Goal: Feedback & Contribution: Submit feedback/report problem

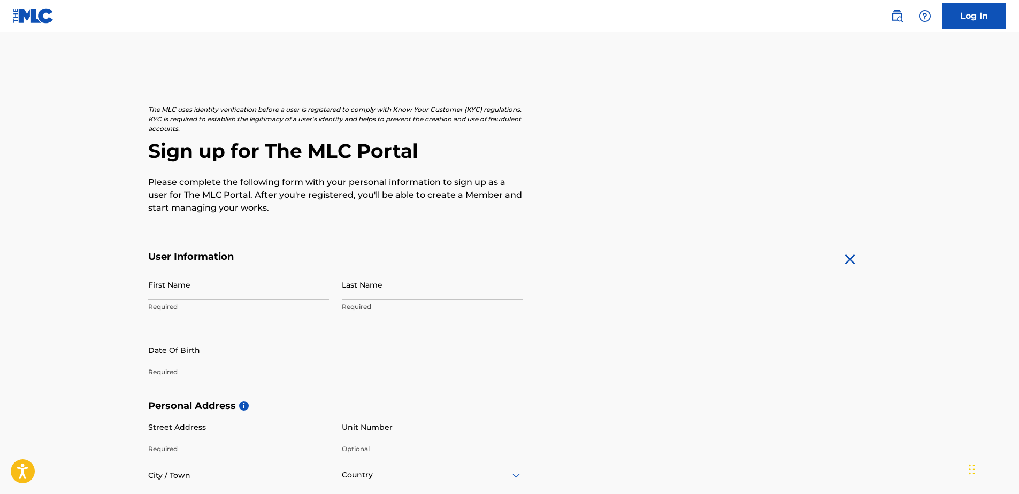
click at [234, 284] on input "First Name" at bounding box center [238, 285] width 181 height 30
type input "[PERSON_NAME]"
type input "abroso"
type input "[GEOGRAPHIC_DATA]"
type input "[EMAIL_ADDRESS][DOMAIN_NAME]"
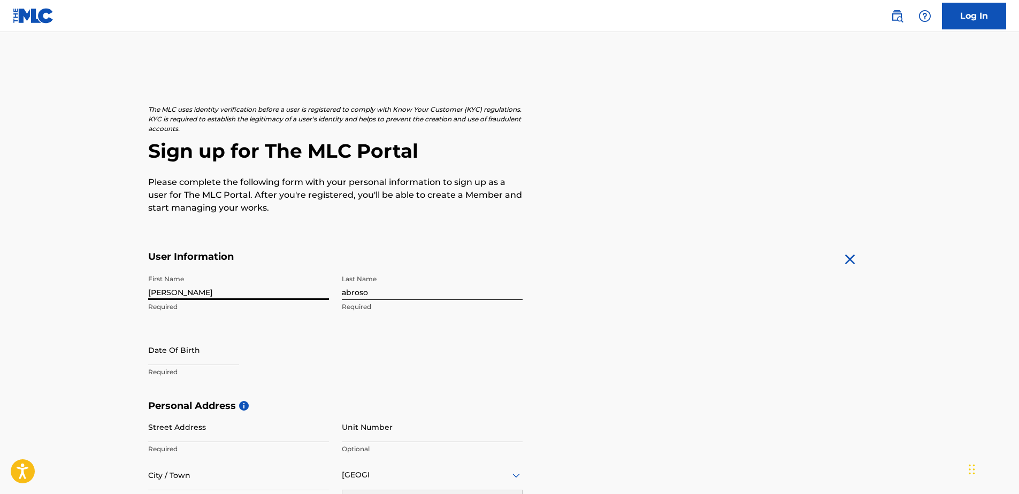
scroll to position [21, 0]
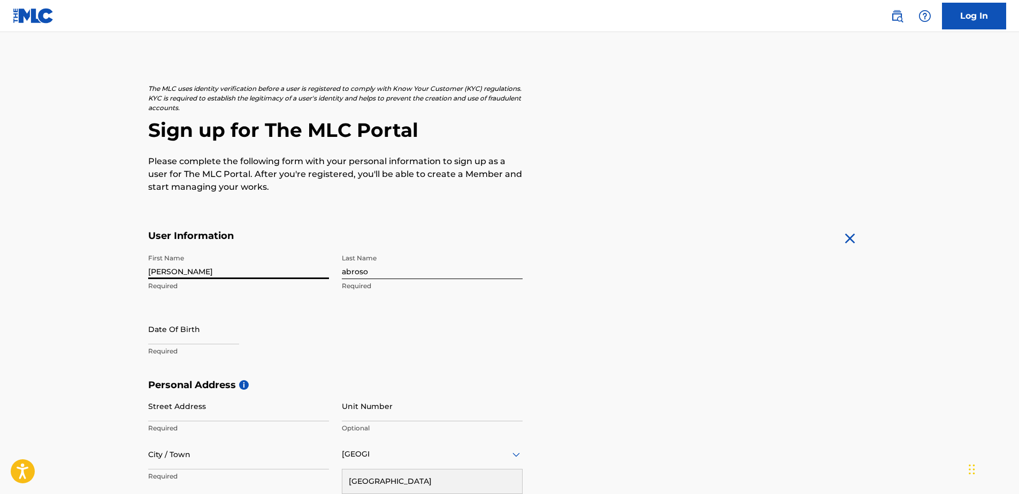
select select "8"
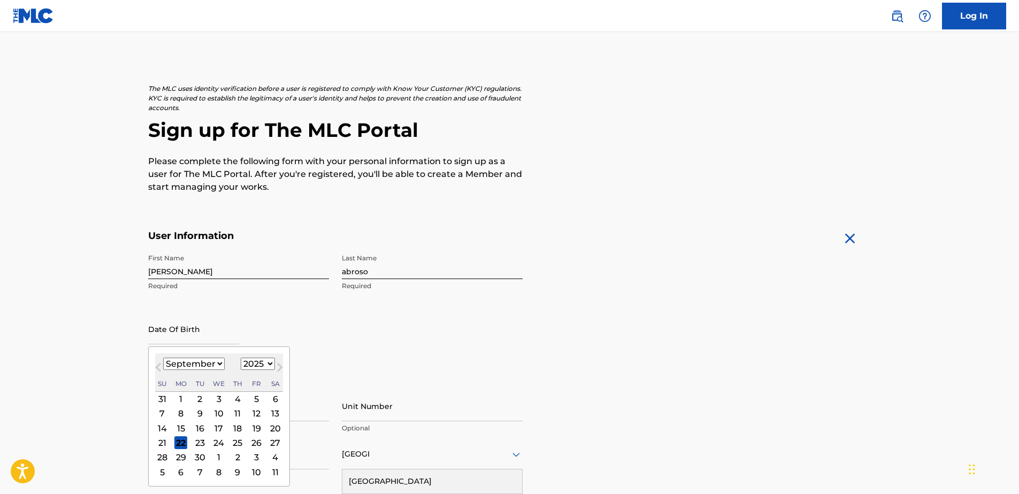
click at [177, 331] on input "text" at bounding box center [193, 329] width 91 height 30
click at [268, 362] on select "1899 1900 1901 1902 1903 1904 1905 1906 1907 1908 1909 1910 1911 1912 1913 1914…" at bounding box center [258, 364] width 34 height 12
select select "1993"
click at [241, 358] on select "1899 1900 1901 1902 1903 1904 1905 1906 1907 1908 1909 1910 1911 1912 1913 1914…" at bounding box center [258, 364] width 34 height 12
click at [218, 363] on select "January February March April May June July August September October November De…" at bounding box center [194, 364] width 62 height 12
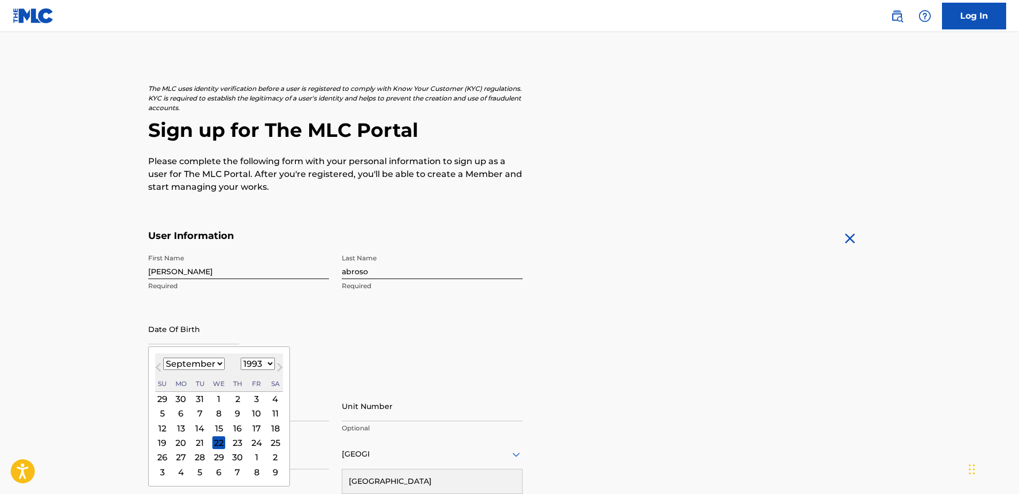
select select "10"
click at [163, 358] on select "January February March April May June July August September October November De…" at bounding box center [194, 364] width 62 height 12
click at [255, 442] on div "26" at bounding box center [256, 443] width 13 height 13
type input "[DATE]"
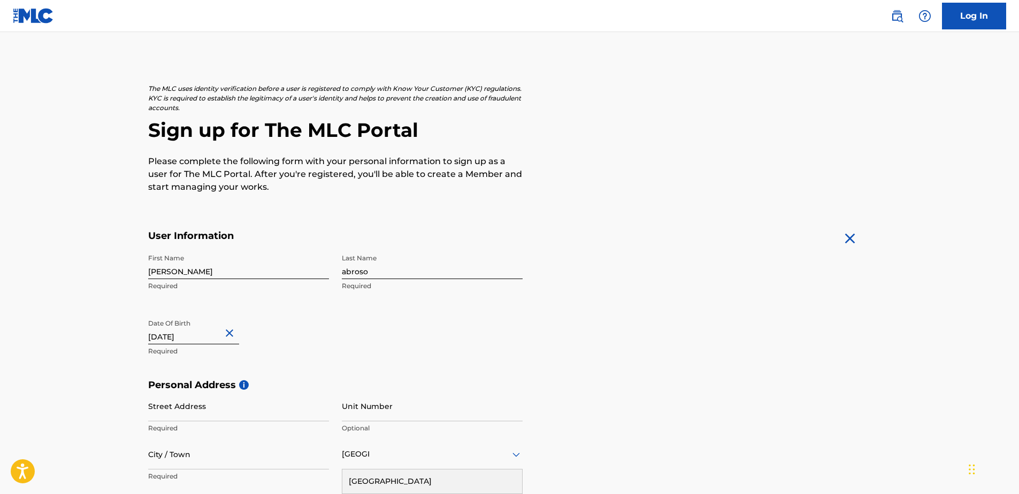
scroll to position [74, 0]
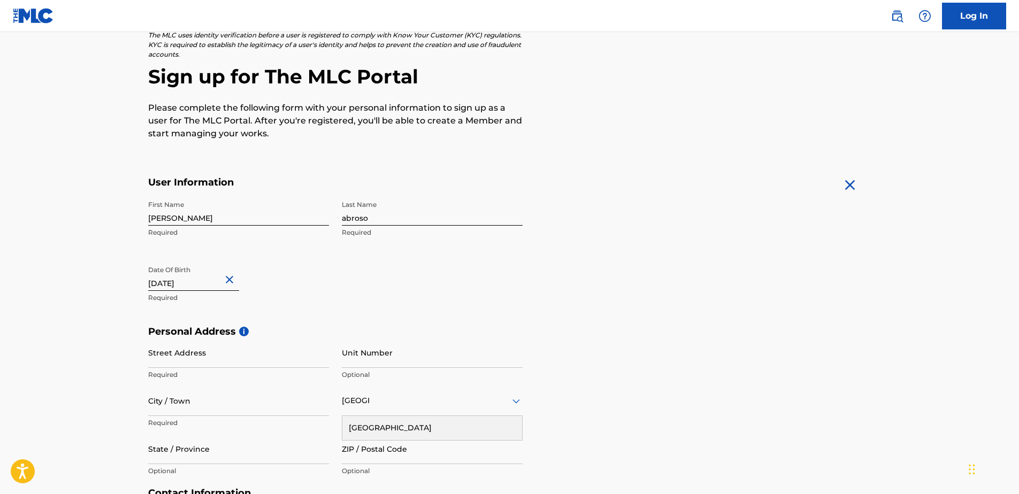
click at [286, 361] on input "Street Address" at bounding box center [238, 353] width 181 height 30
type input "45 adorde LN"
type input "accra"
type input "233"
type input "57"
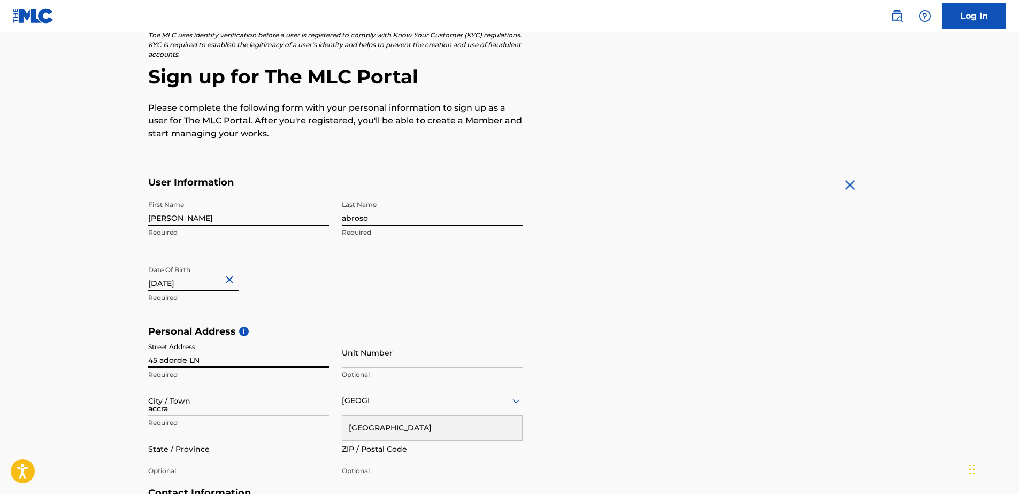
type input "4471649"
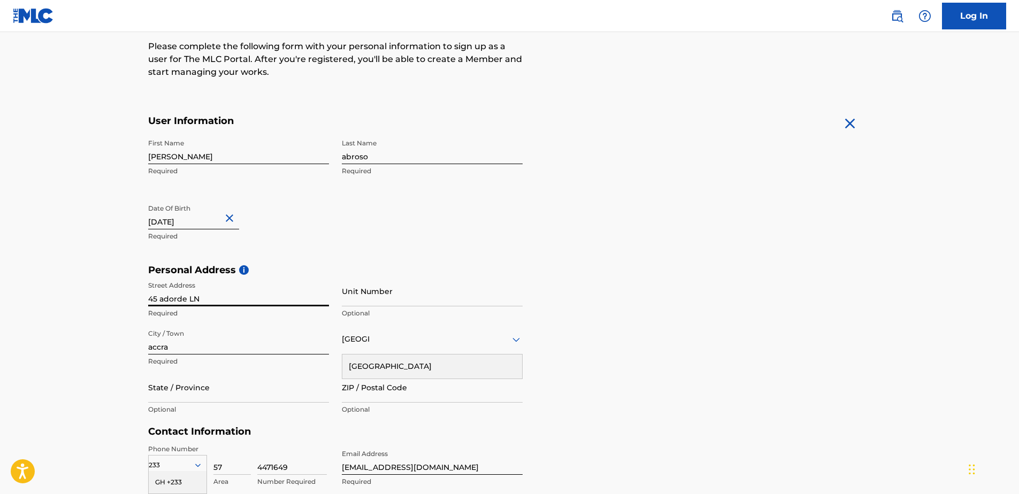
click at [391, 290] on input "Unit Number" at bounding box center [432, 291] width 181 height 30
click at [619, 293] on div "Personal Address i Street Address [STREET_ADDRESS] Required Unit Number Optiona…" at bounding box center [509, 345] width 723 height 162
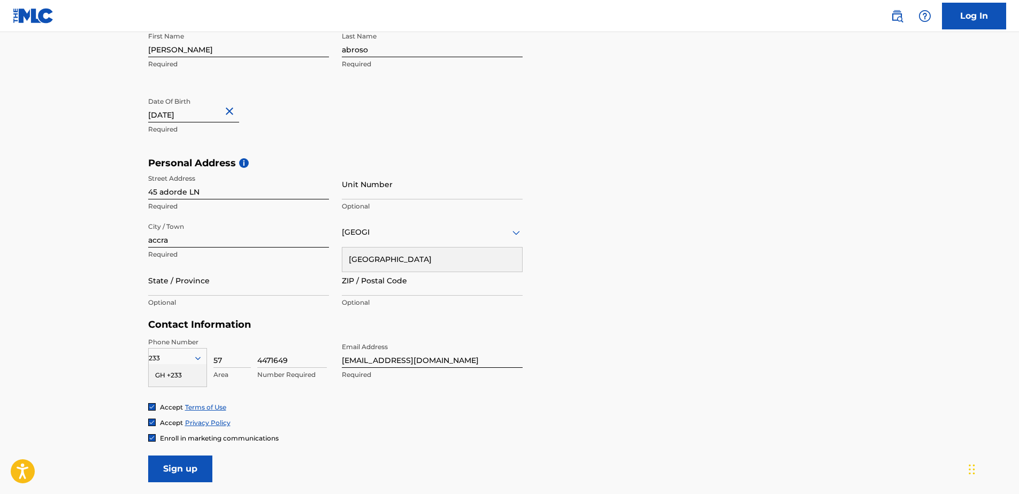
scroll to position [296, 0]
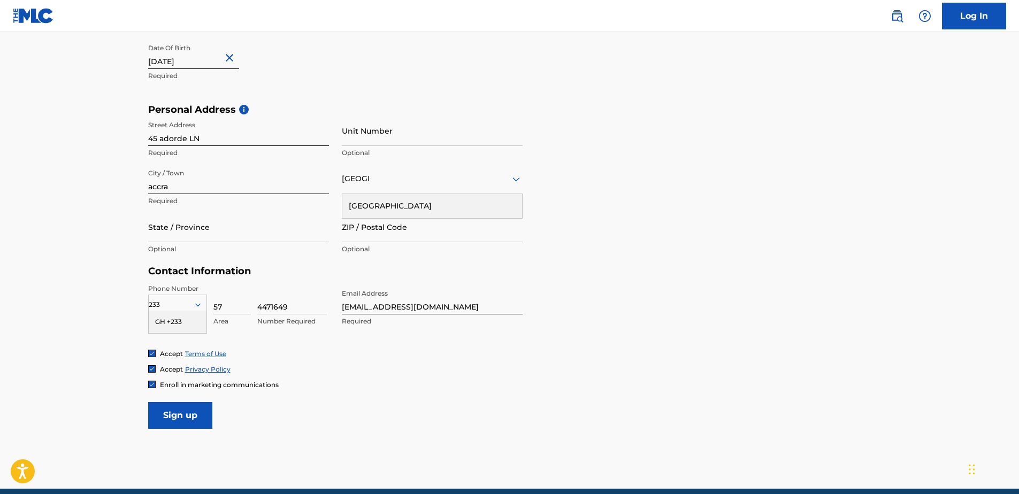
click at [263, 238] on input "State / Province" at bounding box center [238, 227] width 181 height 30
type input "accra"
click at [196, 315] on div "GH +233" at bounding box center [178, 322] width 58 height 22
click at [730, 277] on form "User Information First Name [PERSON_NAME] Required Last Name abroso Required Da…" at bounding box center [509, 192] width 723 height 474
click at [190, 423] on input "Sign up" at bounding box center [180, 415] width 64 height 27
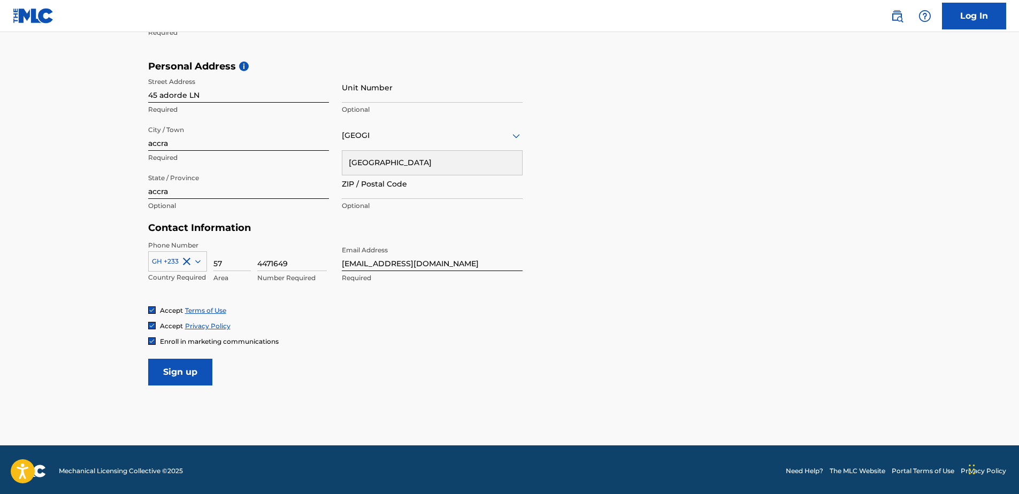
scroll to position [342, 0]
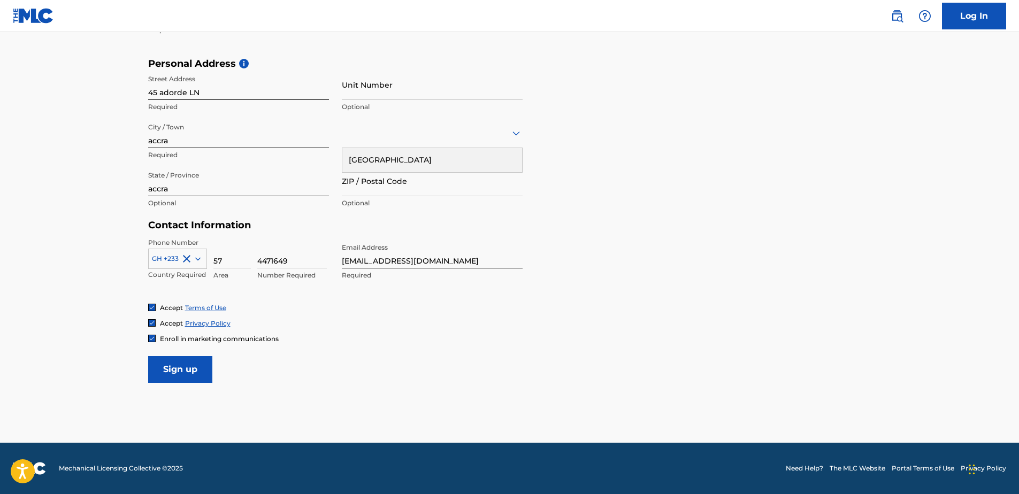
click at [175, 371] on input "Sign up" at bounding box center [180, 369] width 64 height 27
click at [398, 137] on div at bounding box center [432, 132] width 181 height 13
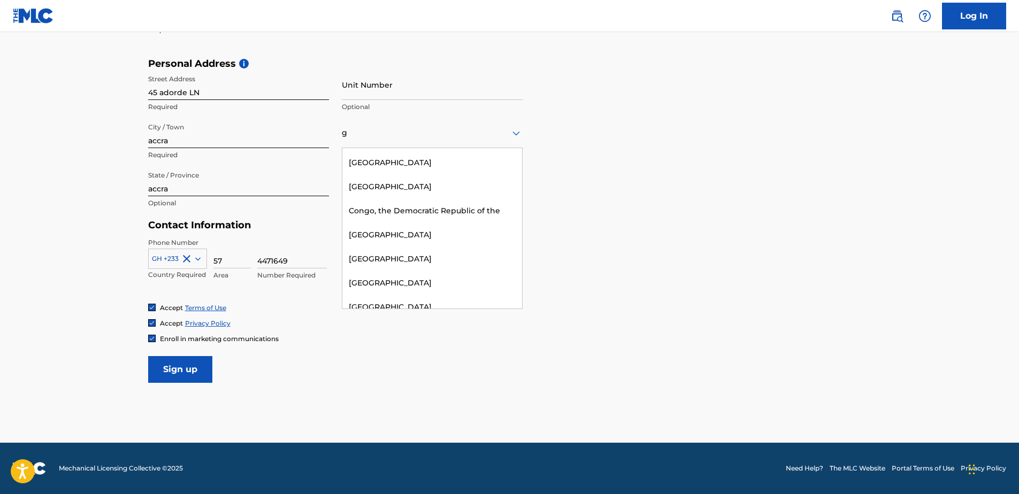
scroll to position [142, 0]
type input "gh"
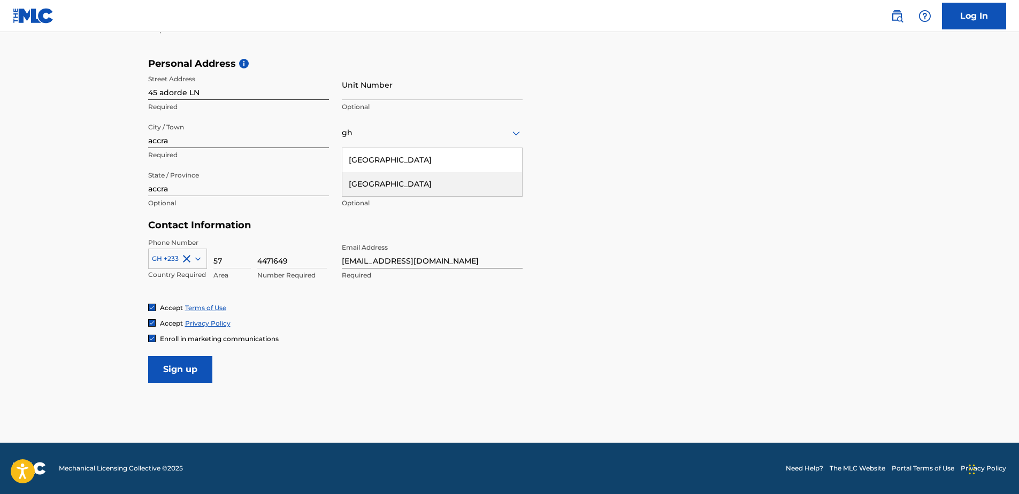
click at [392, 190] on div "[GEOGRAPHIC_DATA]" at bounding box center [432, 184] width 180 height 24
click at [379, 181] on input "ZIP / Postal Code" at bounding box center [432, 181] width 181 height 30
type input "233"
click at [441, 318] on div "Accept Terms of Use Accept Privacy Policy Enroll in marketing communications" at bounding box center [509, 323] width 723 height 40
click at [196, 373] on input "Sign up" at bounding box center [180, 369] width 64 height 27
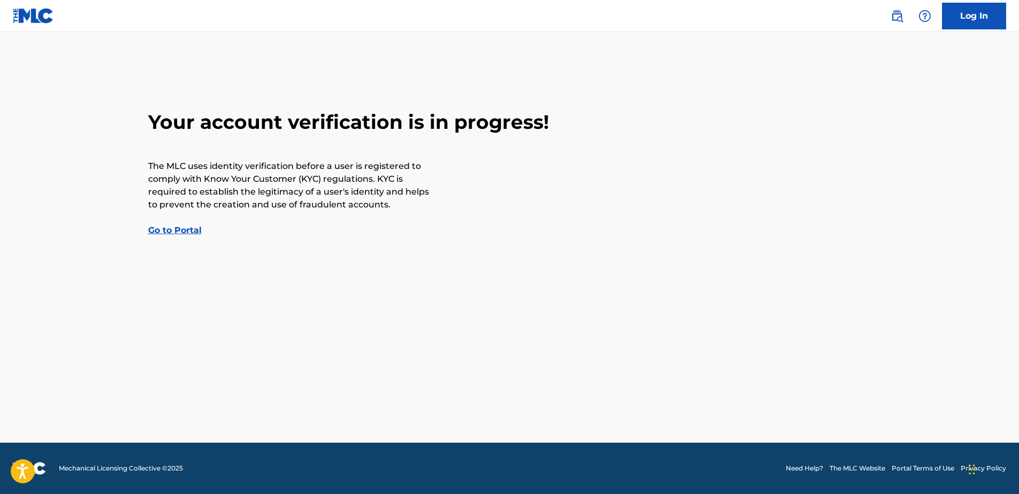
click at [190, 228] on link "Go to Portal" at bounding box center [174, 230] width 53 height 10
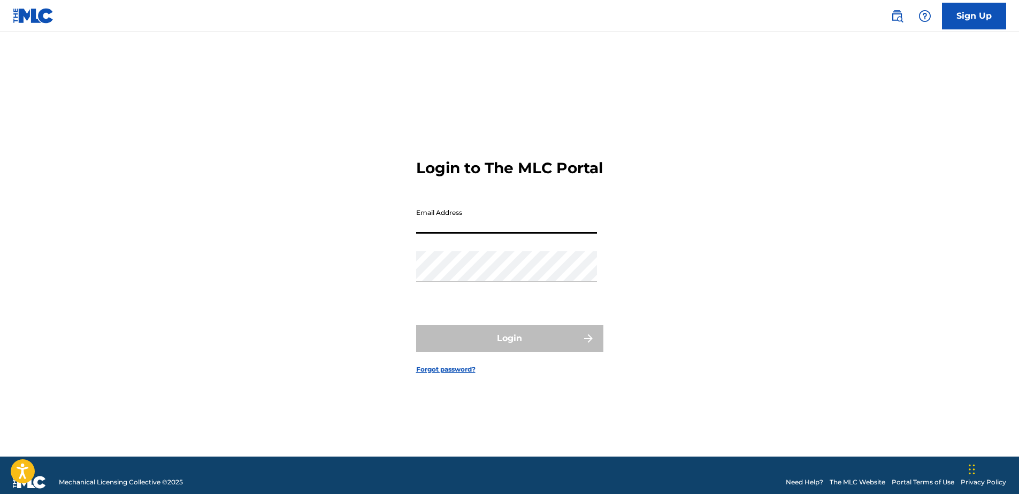
click at [424, 230] on input "Email Address" at bounding box center [506, 218] width 181 height 30
type input "[EMAIL_ADDRESS][DOMAIN_NAME]"
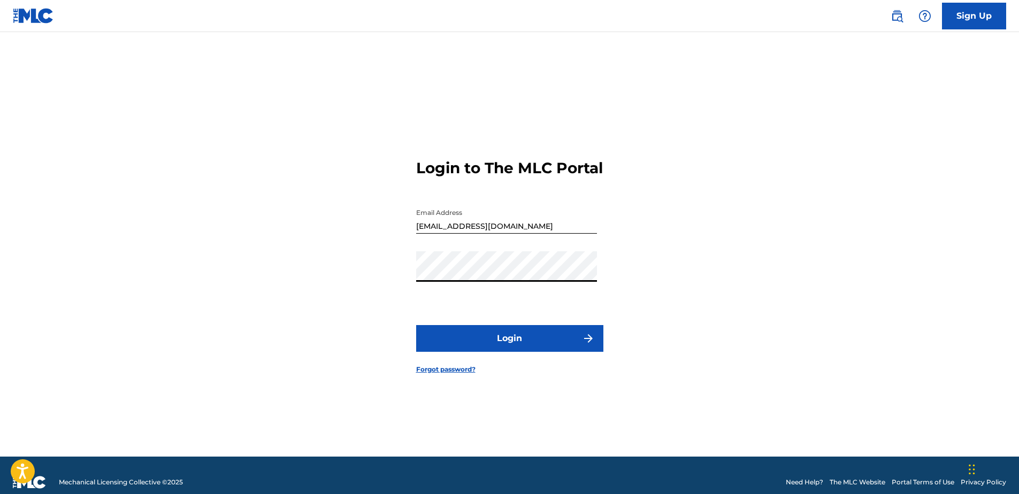
click at [416, 325] on button "Login" at bounding box center [509, 338] width 187 height 27
click at [444, 374] on link "Forgot password?" at bounding box center [445, 370] width 59 height 10
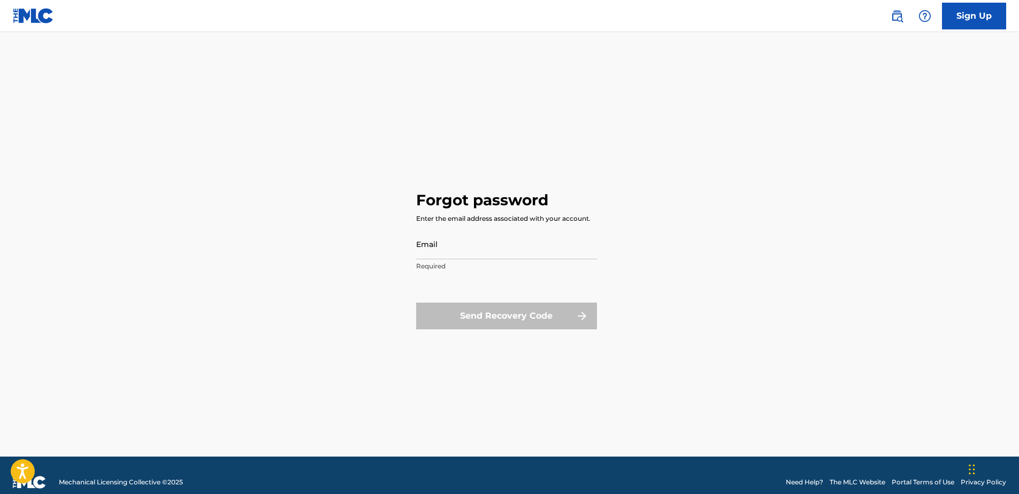
click at [545, 247] on input "Email" at bounding box center [506, 244] width 181 height 30
type input "[EMAIL_ADDRESS][DOMAIN_NAME]"
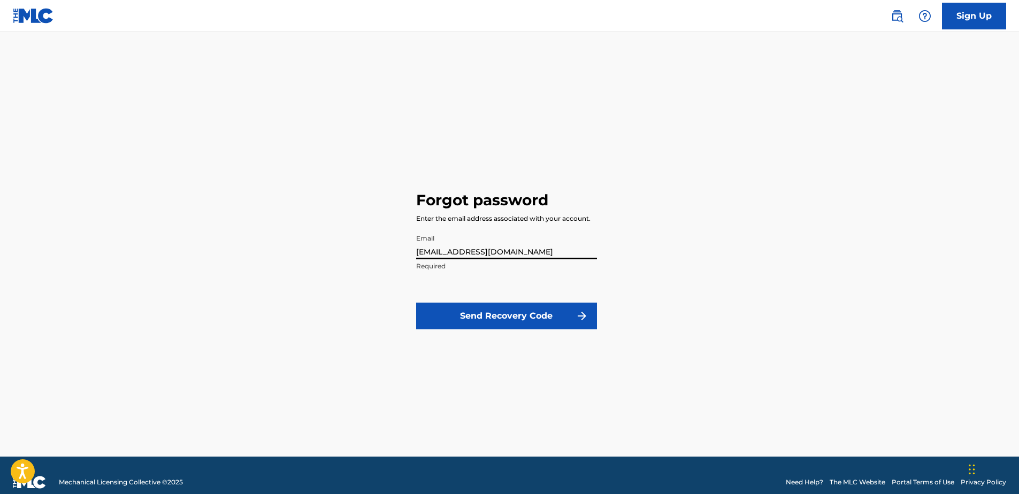
click at [490, 328] on button "Send Recovery Code" at bounding box center [506, 316] width 181 height 27
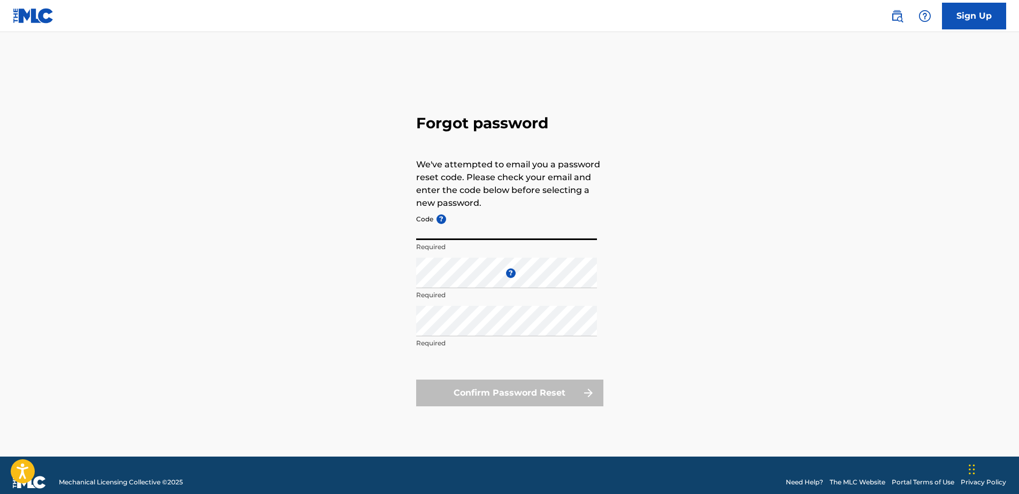
click at [478, 233] on input "Code ?" at bounding box center [506, 225] width 181 height 30
type input "53769970"
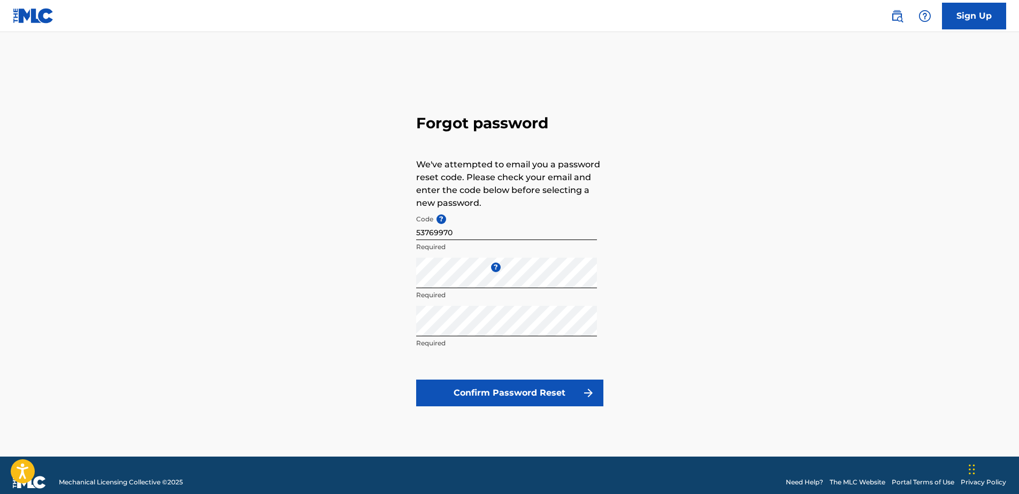
click at [545, 396] on button "Confirm Password Reset" at bounding box center [509, 393] width 187 height 27
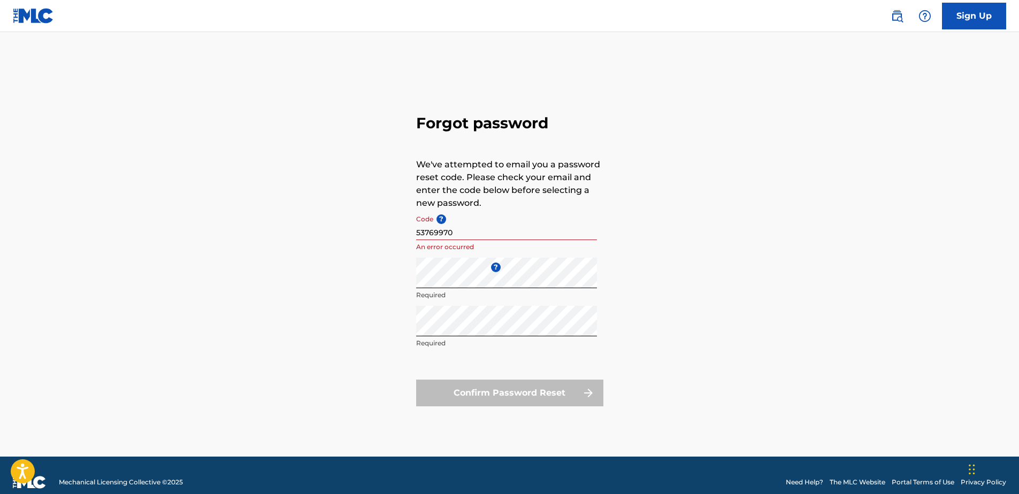
click at [461, 237] on input "53769970" at bounding box center [506, 225] width 181 height 30
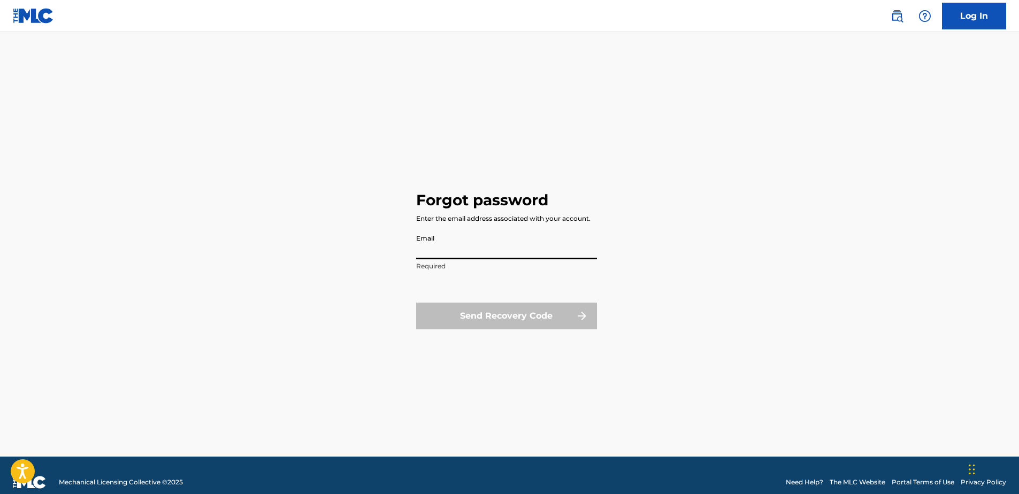
click at [531, 250] on input "Email" at bounding box center [506, 244] width 181 height 30
type input "[EMAIL_ADDRESS][DOMAIN_NAME]"
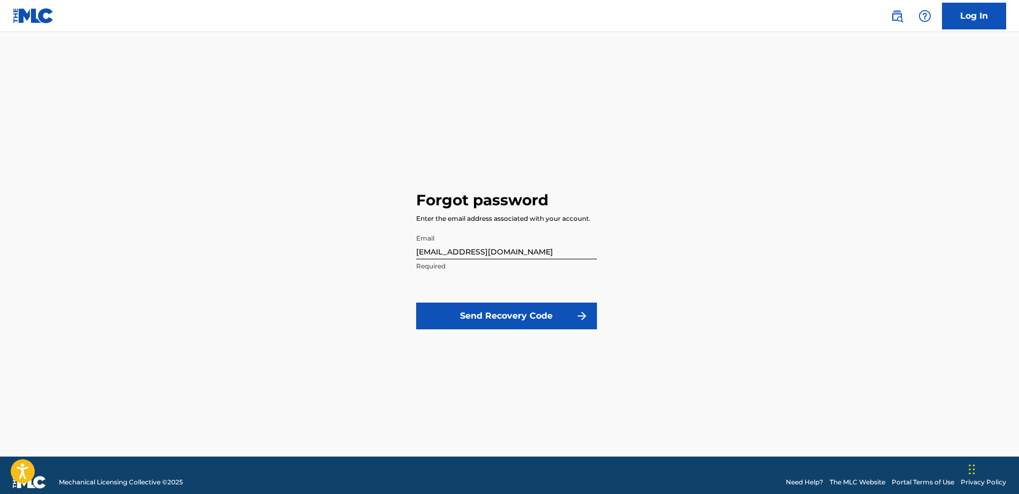
click at [452, 313] on button "Send Recovery Code" at bounding box center [506, 316] width 181 height 27
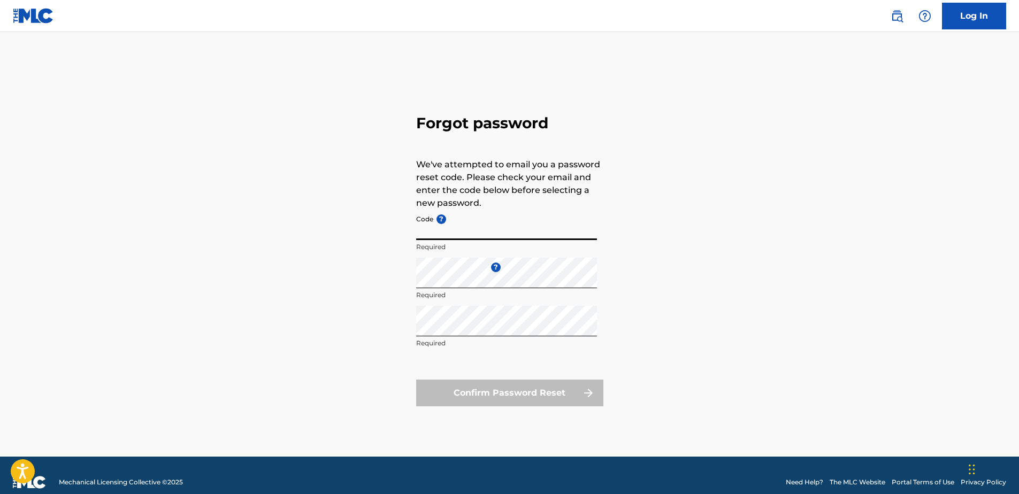
click at [530, 233] on input "Code ?" at bounding box center [506, 225] width 181 height 30
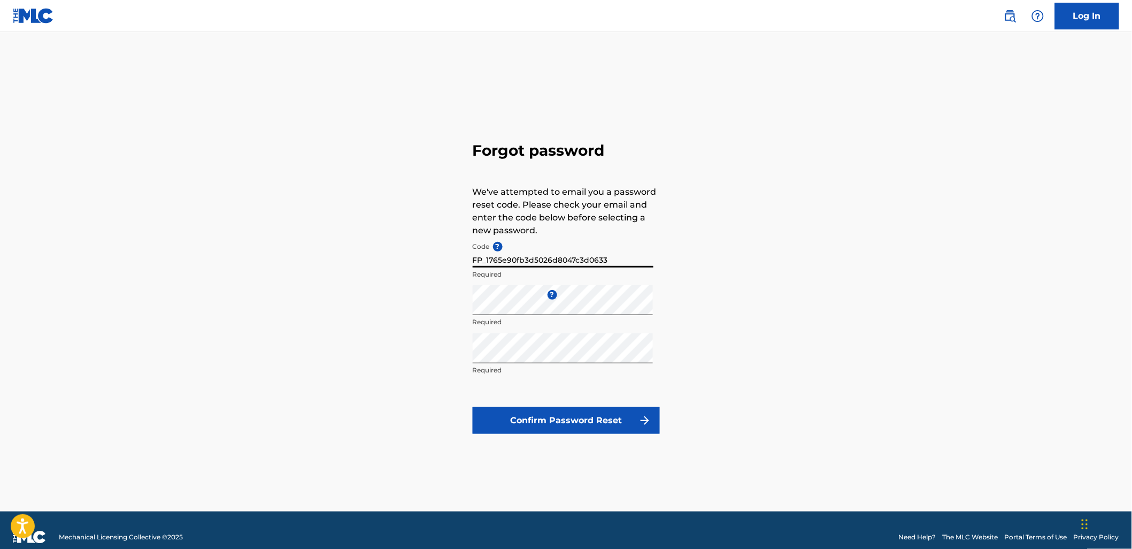
click at [473, 407] on button "Confirm Password Reset" at bounding box center [566, 420] width 187 height 27
type input "53773654"
click at [473, 407] on button "Confirm Password Reset" at bounding box center [566, 420] width 187 height 27
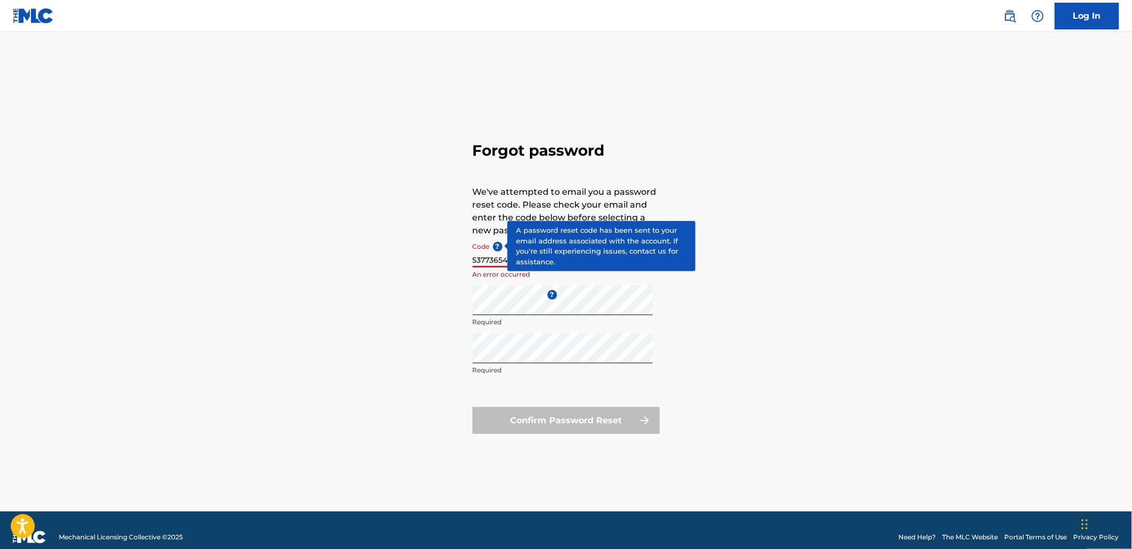
click at [496, 246] on span "?" at bounding box center [498, 247] width 10 height 10
click at [496, 246] on input "53773654" at bounding box center [563, 252] width 181 height 30
click at [496, 246] on span "?" at bounding box center [498, 247] width 10 height 10
click at [496, 246] on input "53773654" at bounding box center [563, 252] width 181 height 30
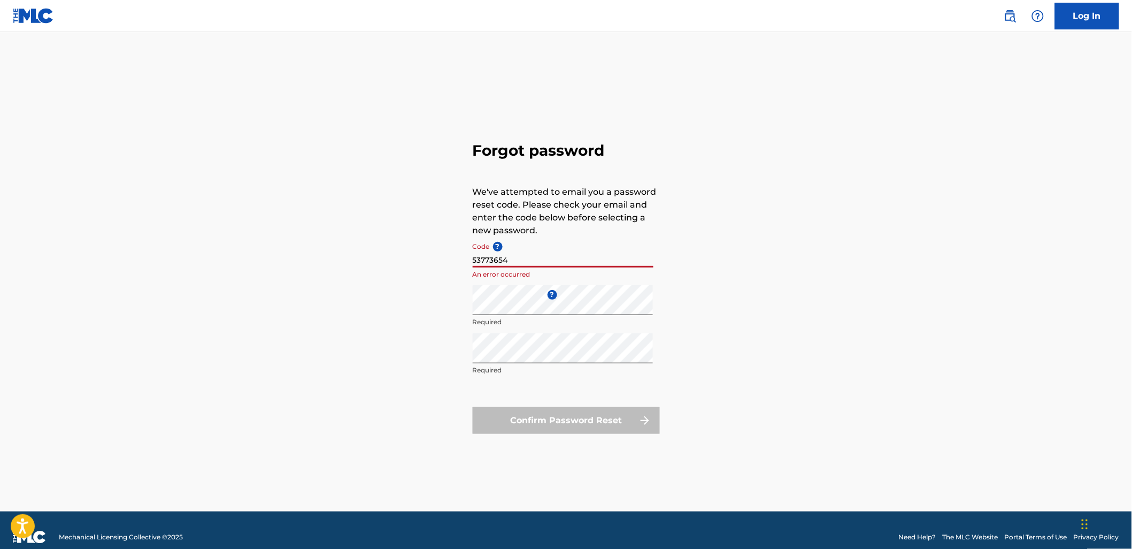
click at [379, 242] on div "Forgot password We've attempted to email you a password reset code. Please chec…" at bounding box center [566, 285] width 749 height 453
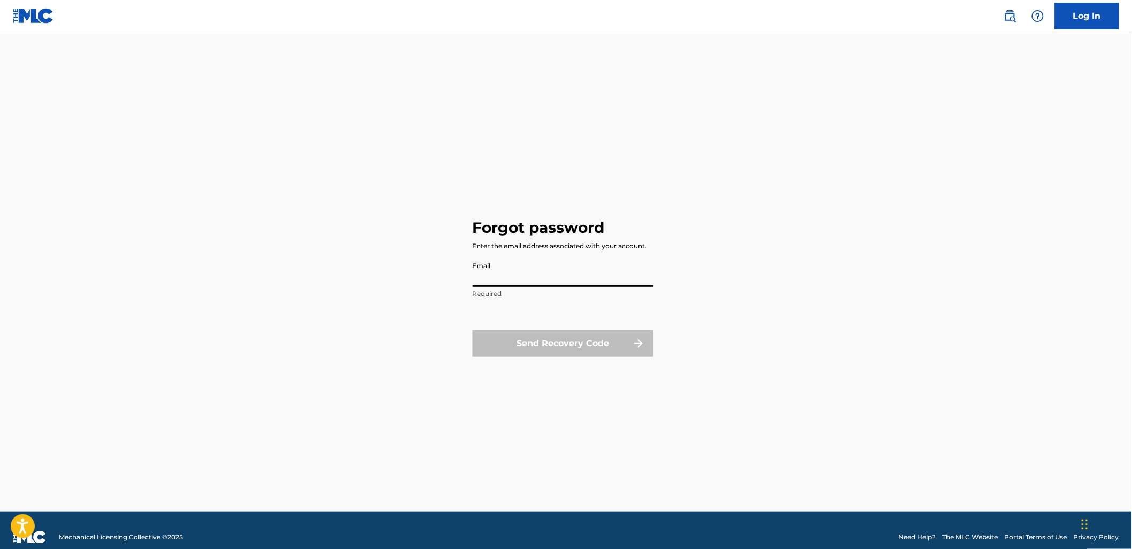
click at [515, 267] on input "Email" at bounding box center [563, 271] width 181 height 30
type input "[EMAIL_ADDRESS][DOMAIN_NAME]"
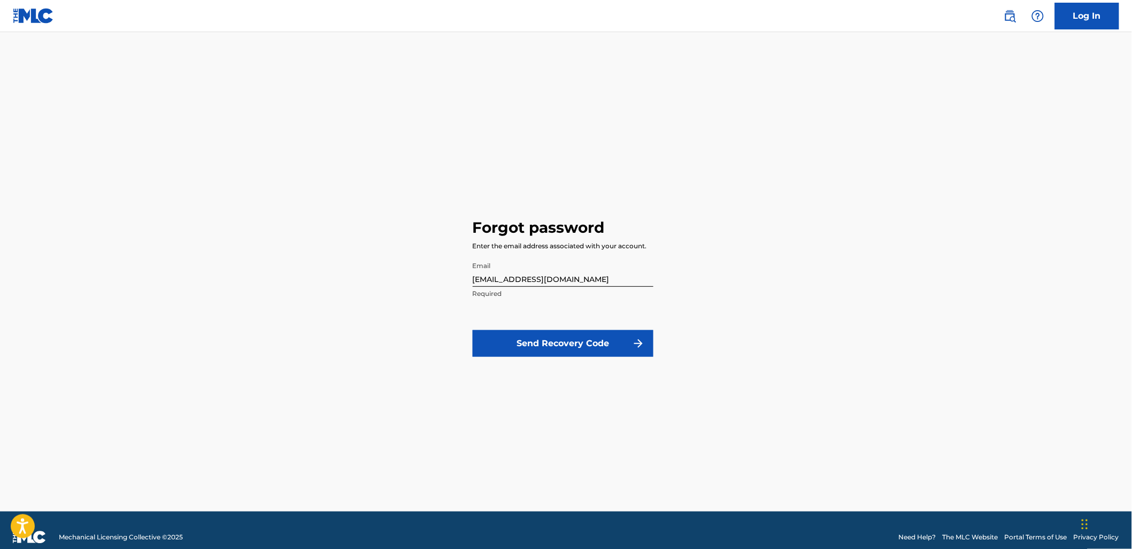
click at [531, 341] on button "Send Recovery Code" at bounding box center [563, 343] width 181 height 27
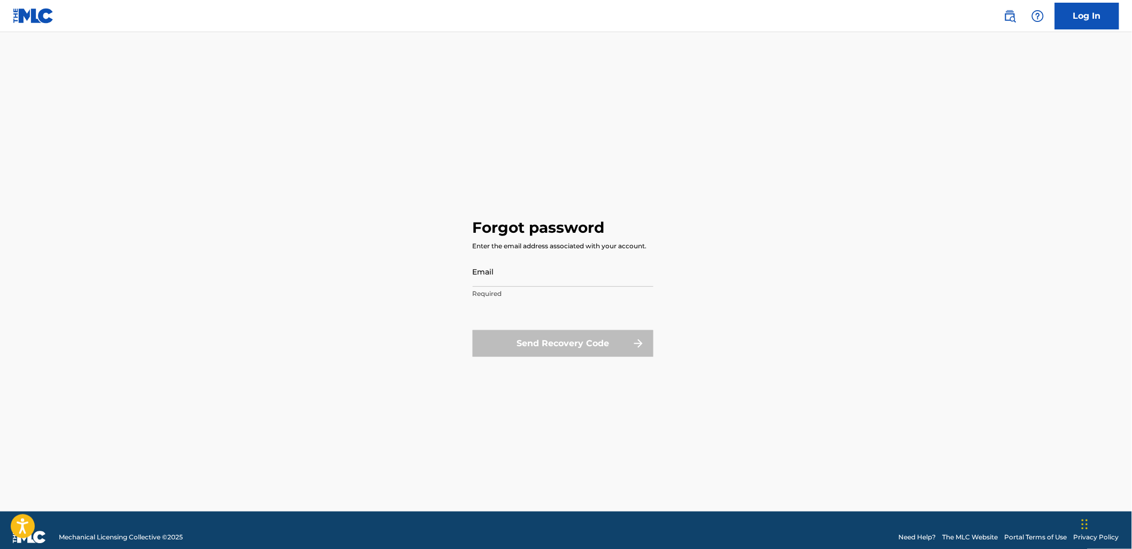
click at [484, 266] on input "Email" at bounding box center [563, 271] width 181 height 30
type input "[EMAIL_ADDRESS][DOMAIN_NAME]"
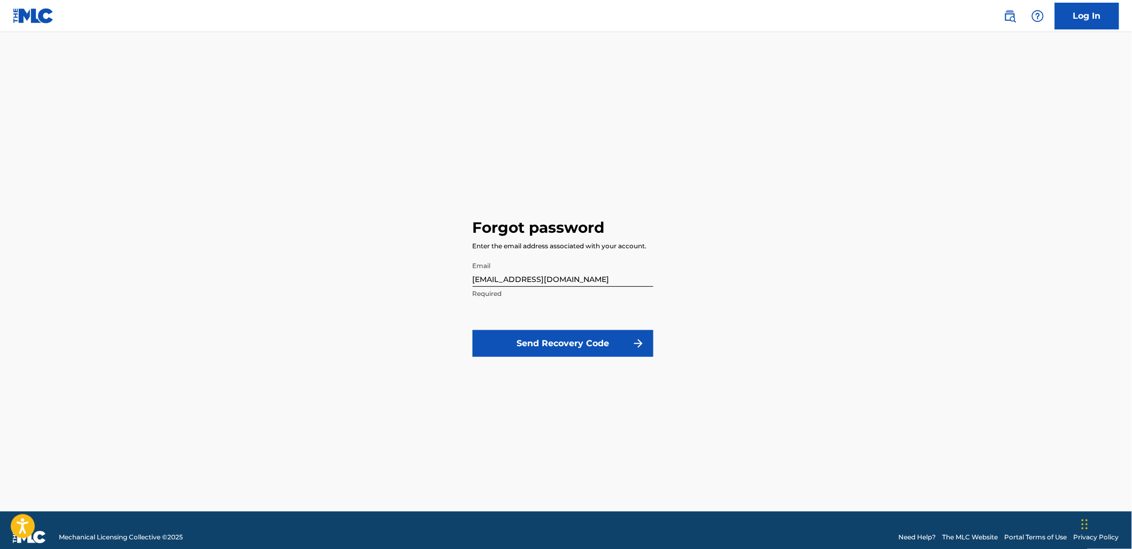
click at [509, 342] on button "Send Recovery Code" at bounding box center [563, 343] width 181 height 27
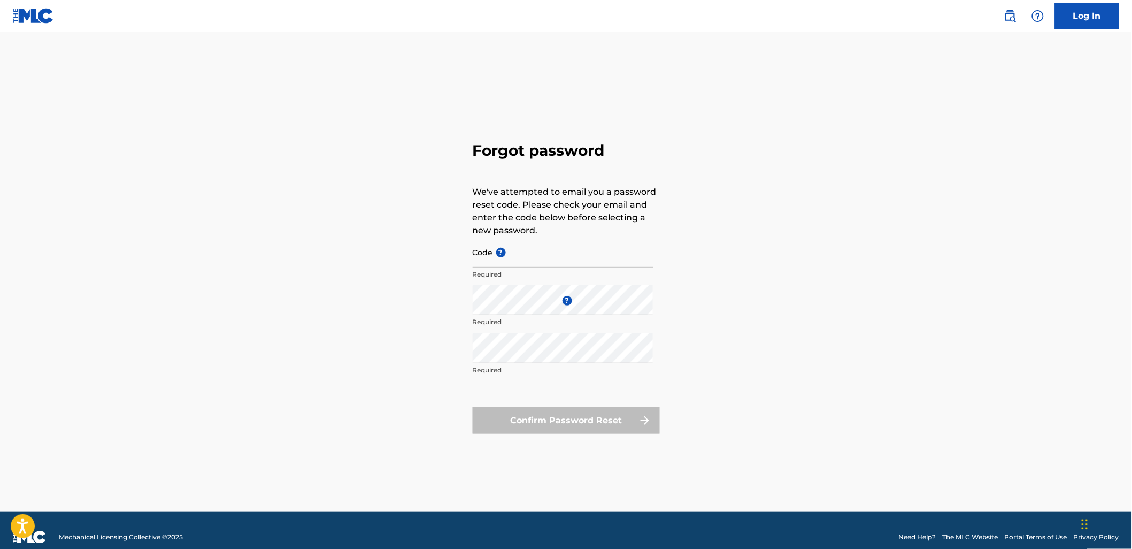
click at [388, 113] on div "Forgot password We've attempted to email you a password reset code. Please chec…" at bounding box center [566, 285] width 749 height 453
paste input "FP_3fad1c64069a45c7f45ec24becf3"
type input "FP_3fad1c64069a45c7f45ec24becf3"
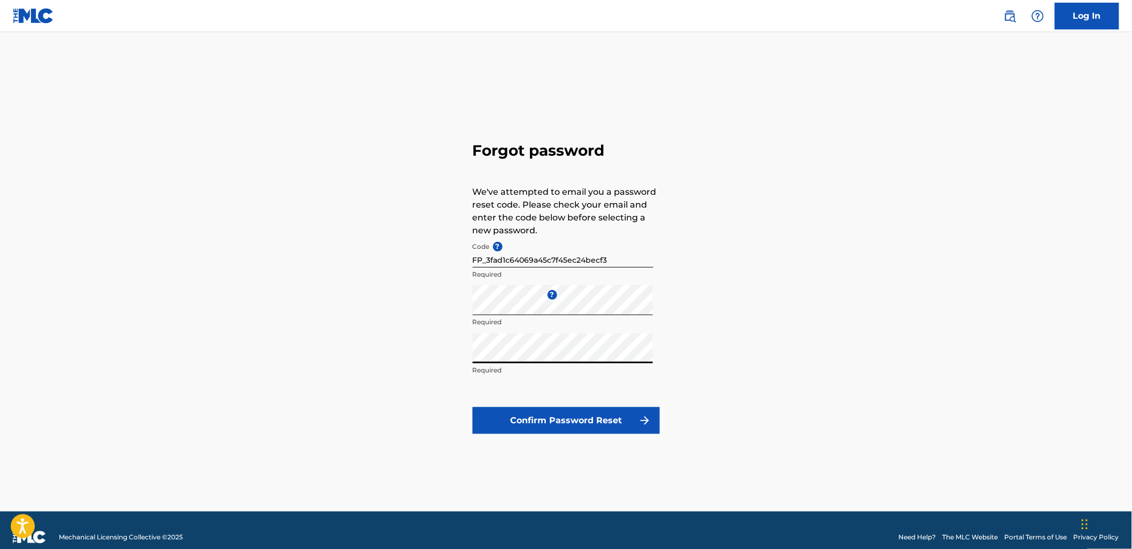
click at [473, 407] on button "Confirm Password Reset" at bounding box center [566, 420] width 187 height 27
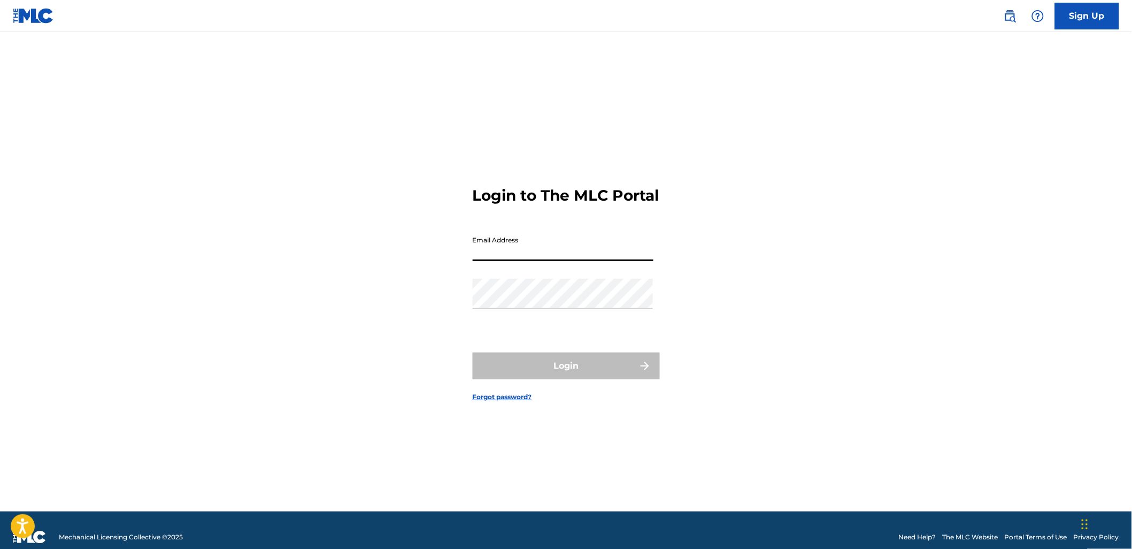
click at [597, 258] on input "Email Address" at bounding box center [563, 246] width 181 height 30
type input "[EMAIL_ADDRESS][DOMAIN_NAME]"
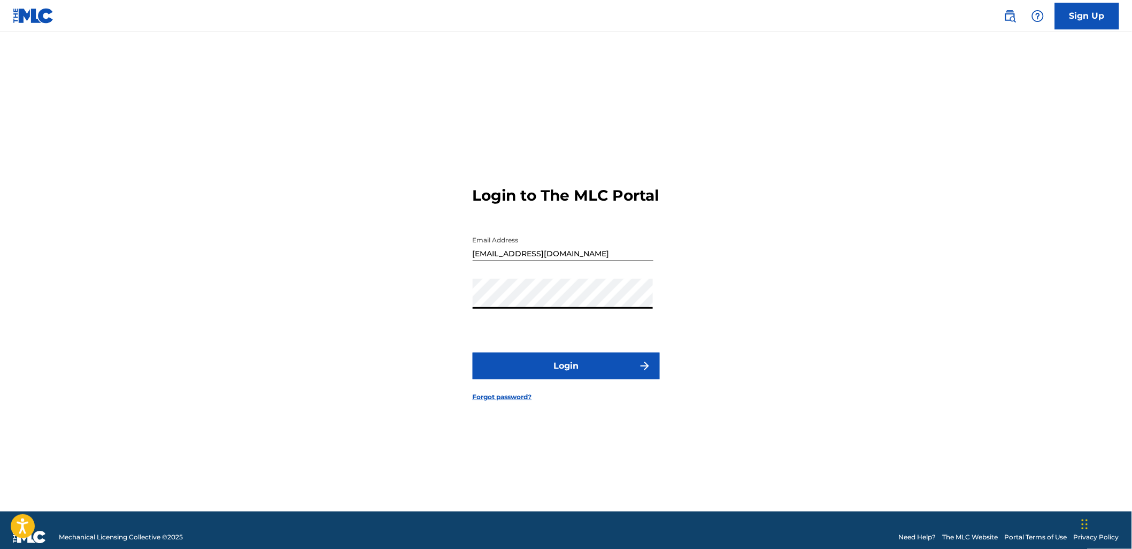
click at [473, 353] on button "Login" at bounding box center [566, 366] width 187 height 27
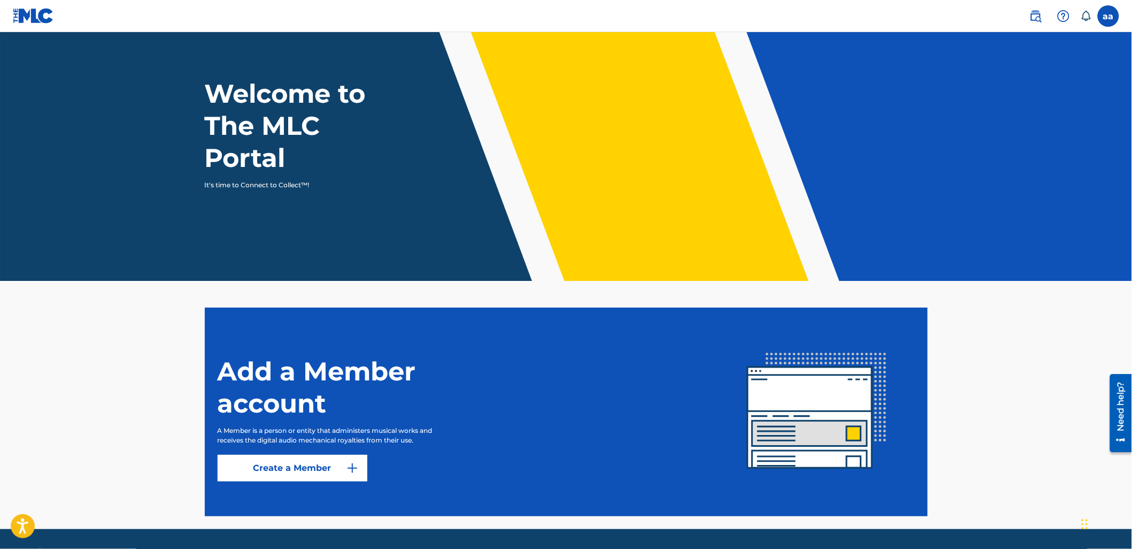
scroll to position [63, 0]
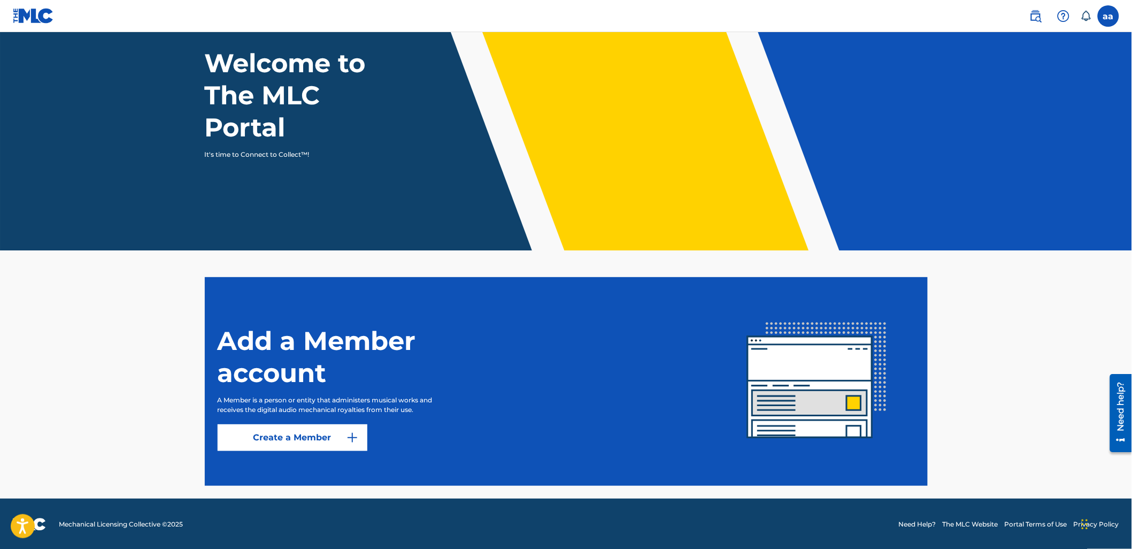
click at [353, 429] on button "Create a Member" at bounding box center [293, 437] width 150 height 27
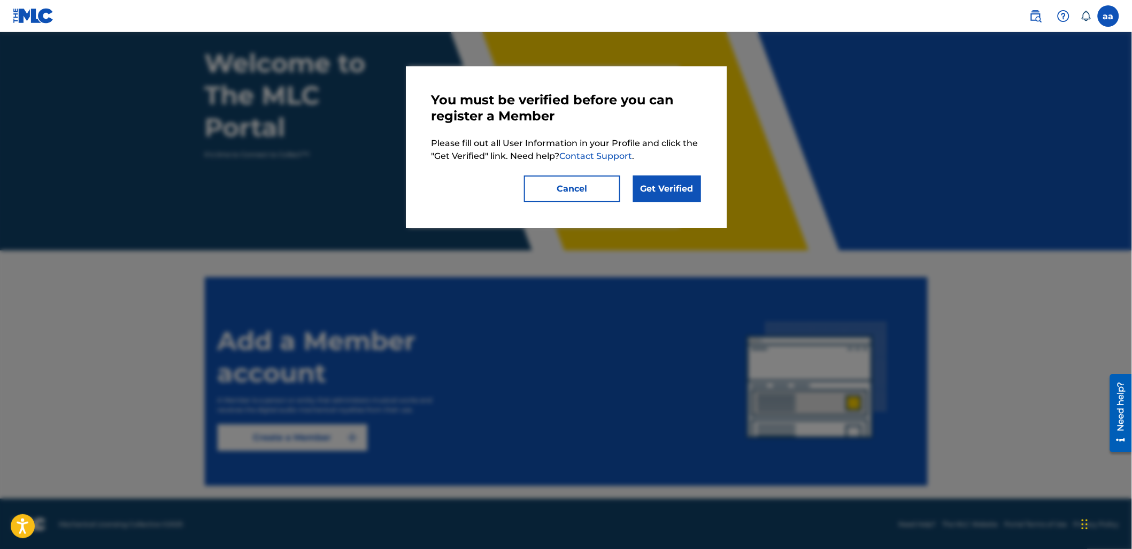
click at [668, 186] on link "Get Verified" at bounding box center [667, 188] width 68 height 27
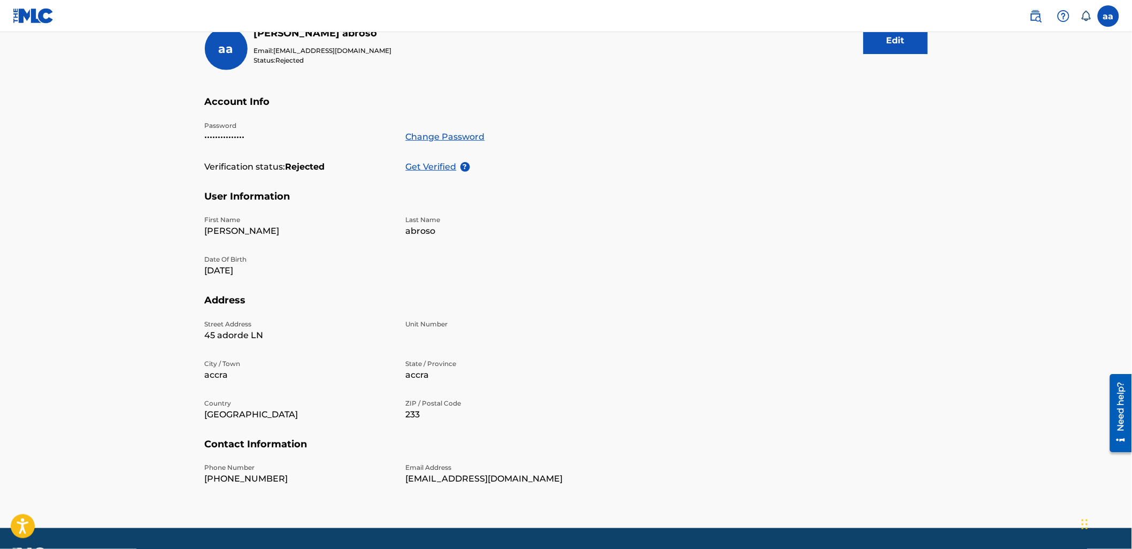
scroll to position [170, 0]
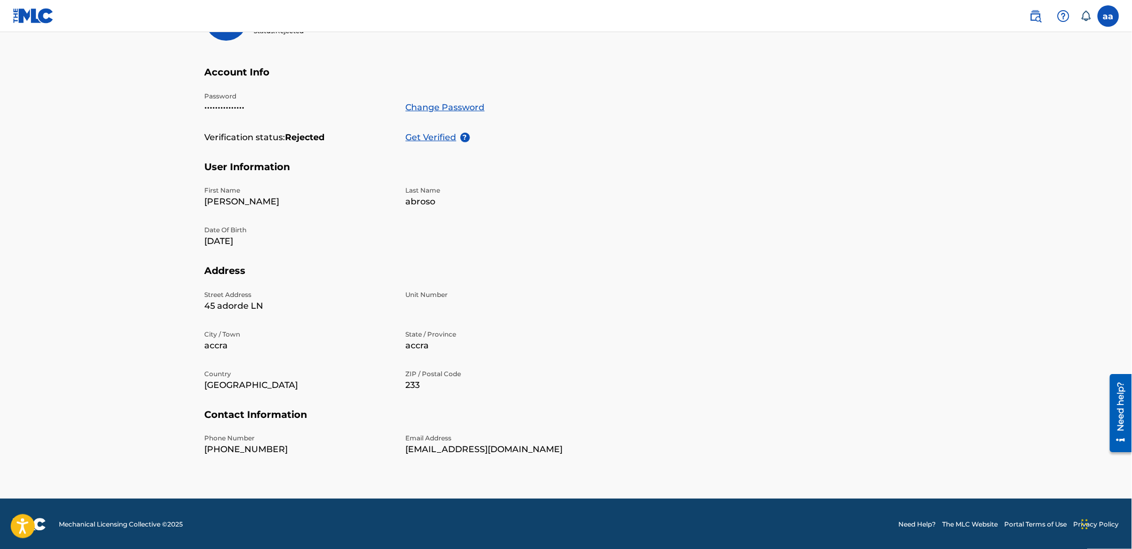
click at [434, 138] on p "Get Verified" at bounding box center [433, 137] width 55 height 13
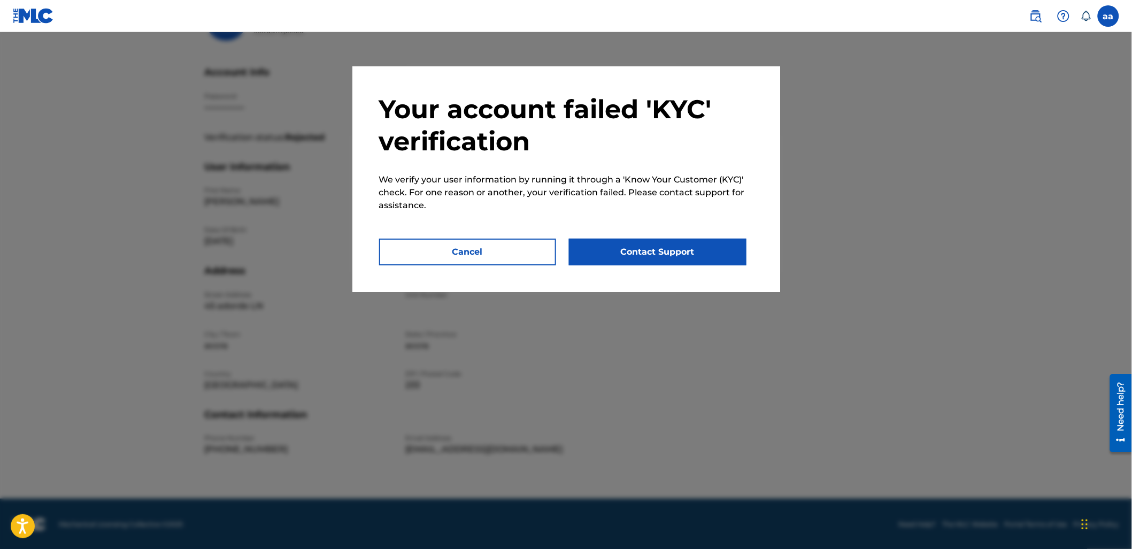
click at [456, 244] on button "Cancel" at bounding box center [468, 252] width 178 height 27
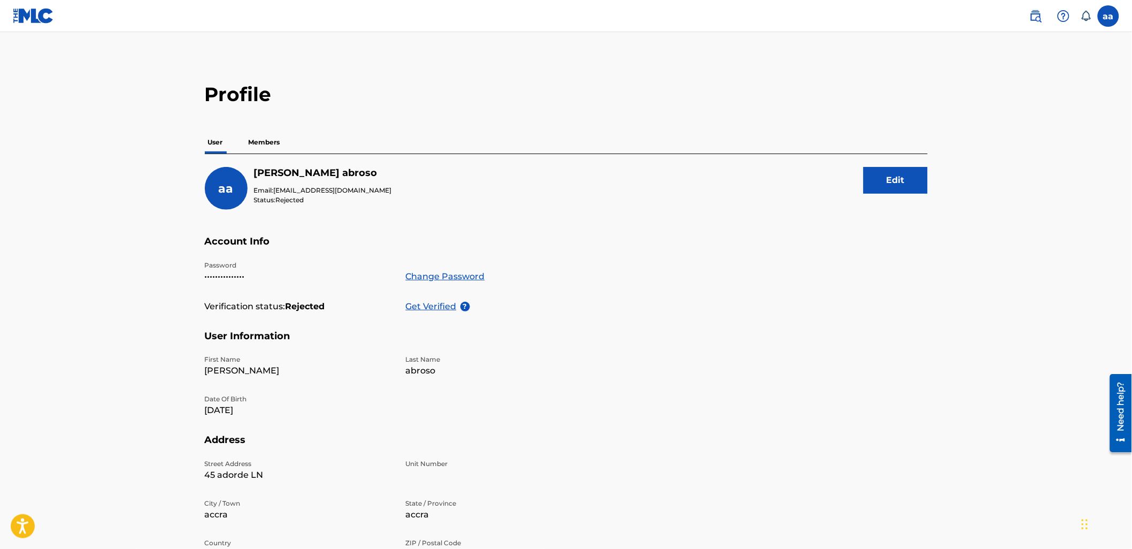
scroll to position [0, 0]
click at [1101, 17] on label at bounding box center [1108, 15] width 21 height 21
click at [1109, 16] on input "aa alex abroso abrosoalex@gmail.com Notification Preferences Profile Log out" at bounding box center [1109, 16] width 0 height 0
click at [1009, 127] on div "Notification Preferences Profile Log out" at bounding box center [1052, 133] width 133 height 72
click at [1109, 16] on input "aa alex abroso abrosoalex@gmail.com Notification Preferences Profile Log out" at bounding box center [1109, 16] width 0 height 0
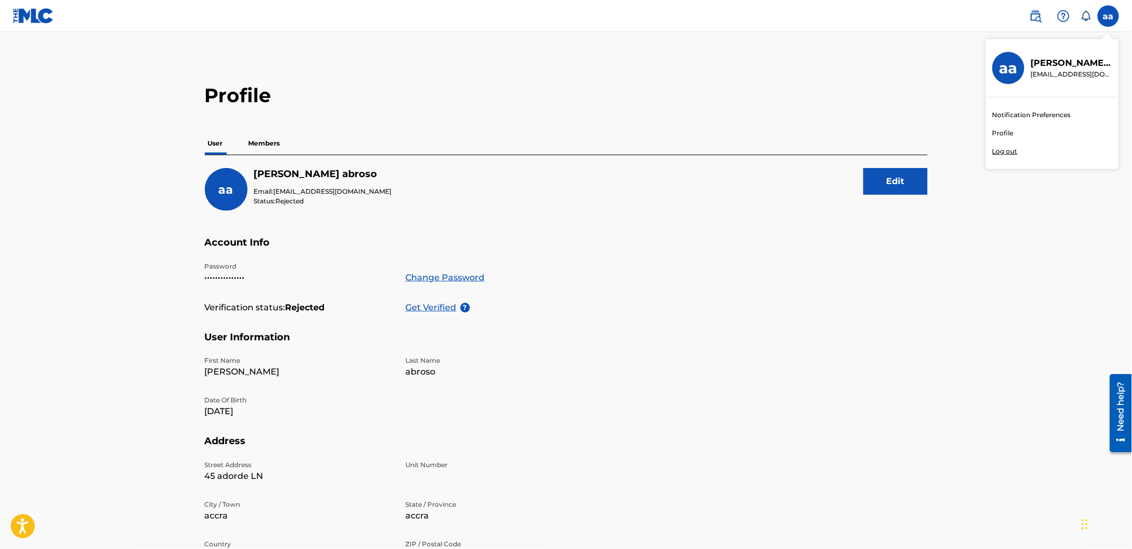
click at [1000, 131] on link "Profile" at bounding box center [1003, 133] width 21 height 10
click at [29, 18] on img at bounding box center [33, 16] width 41 height 16
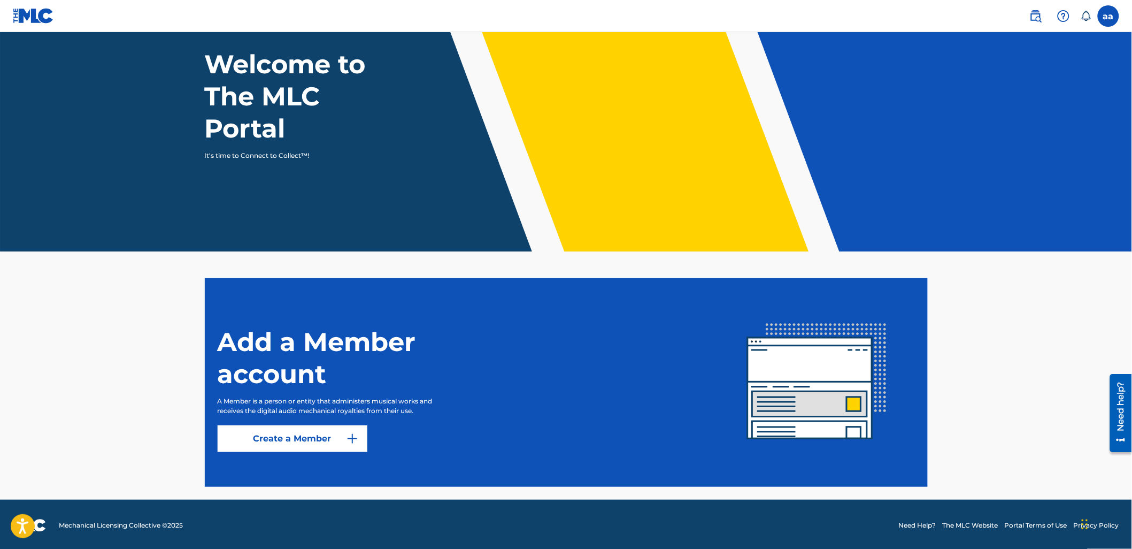
scroll to position [63, 0]
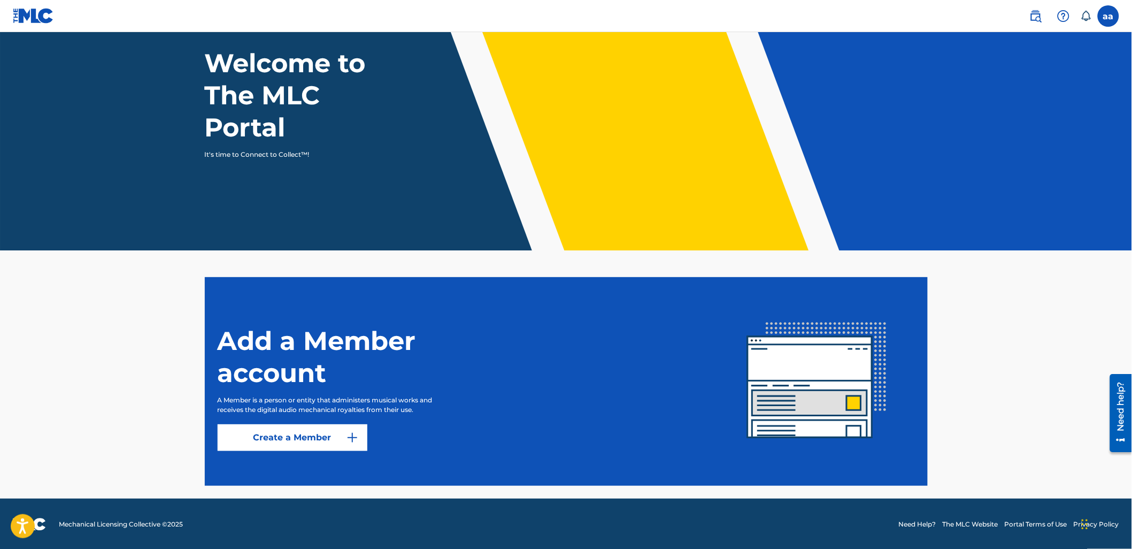
click at [310, 434] on button "Create a Member" at bounding box center [293, 437] width 150 height 27
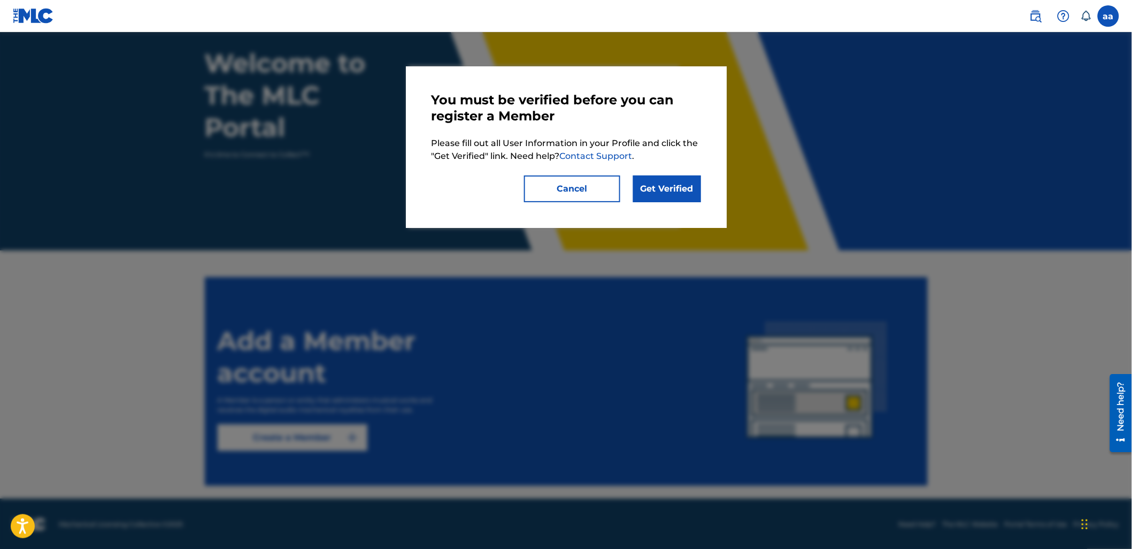
click at [655, 188] on link "Get Verified" at bounding box center [667, 188] width 68 height 27
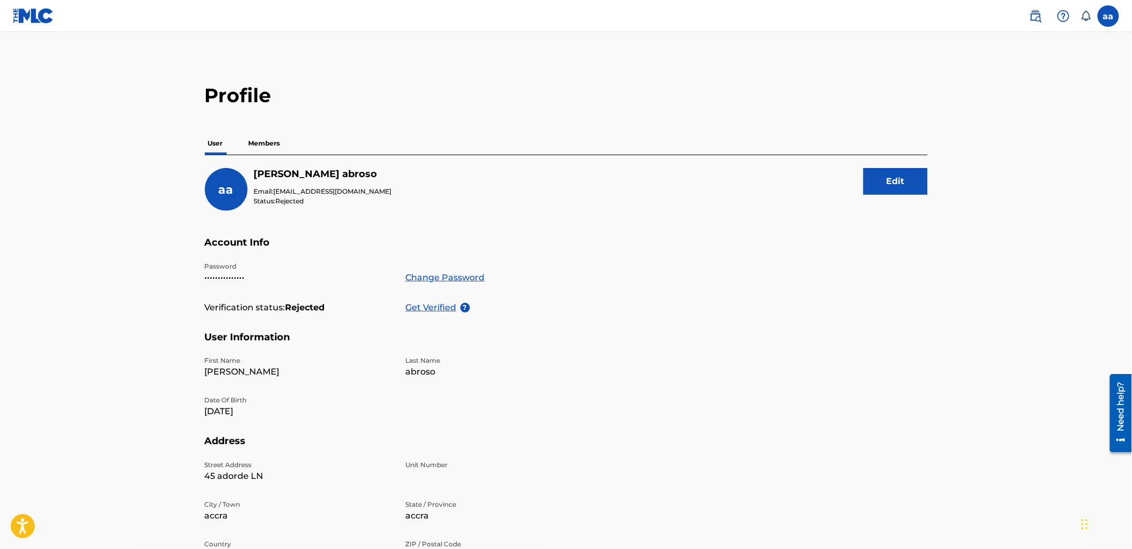
click at [261, 141] on p "Members" at bounding box center [265, 143] width 38 height 22
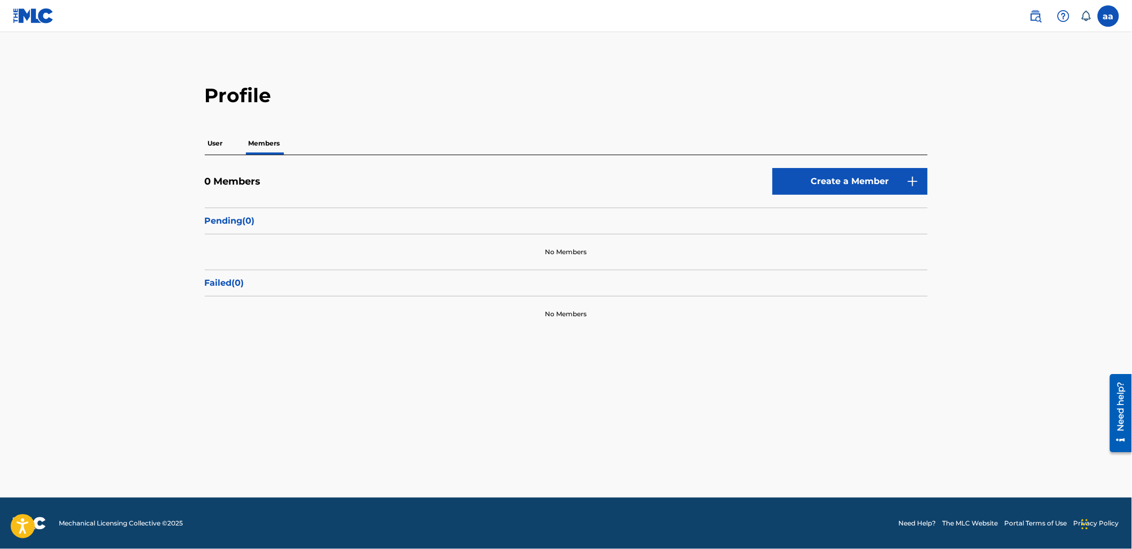
click at [910, 181] on img "submit" at bounding box center [913, 181] width 13 height 13
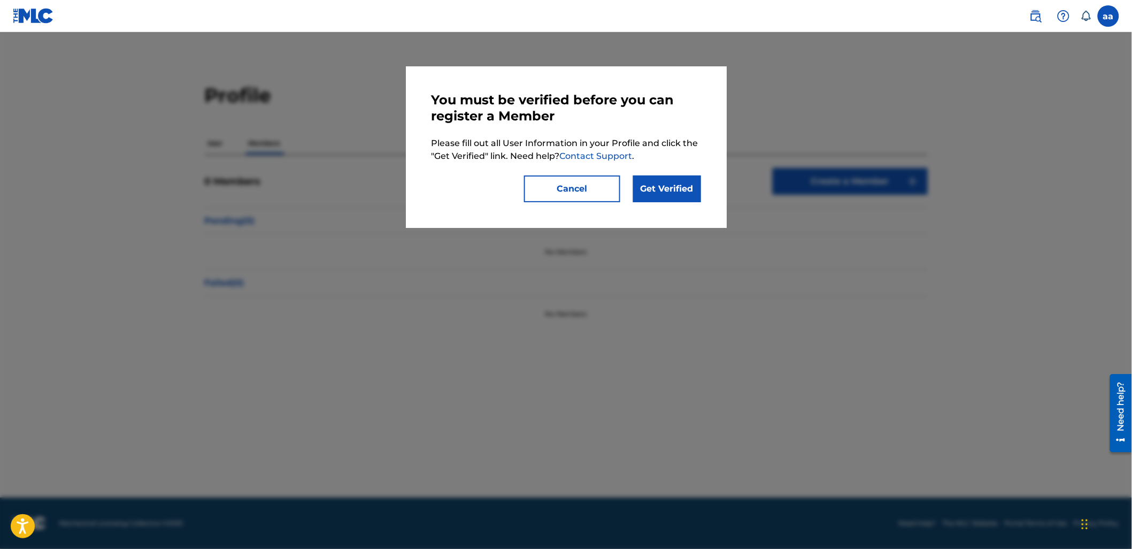
click at [644, 186] on link "Get Verified" at bounding box center [667, 188] width 68 height 27
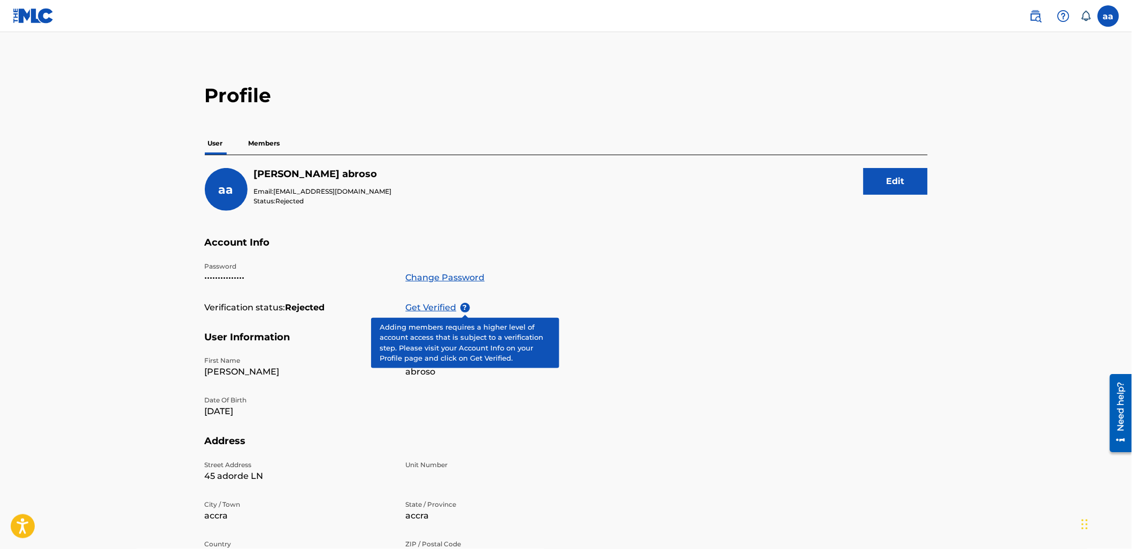
click at [464, 308] on span "?" at bounding box center [466, 308] width 10 height 10
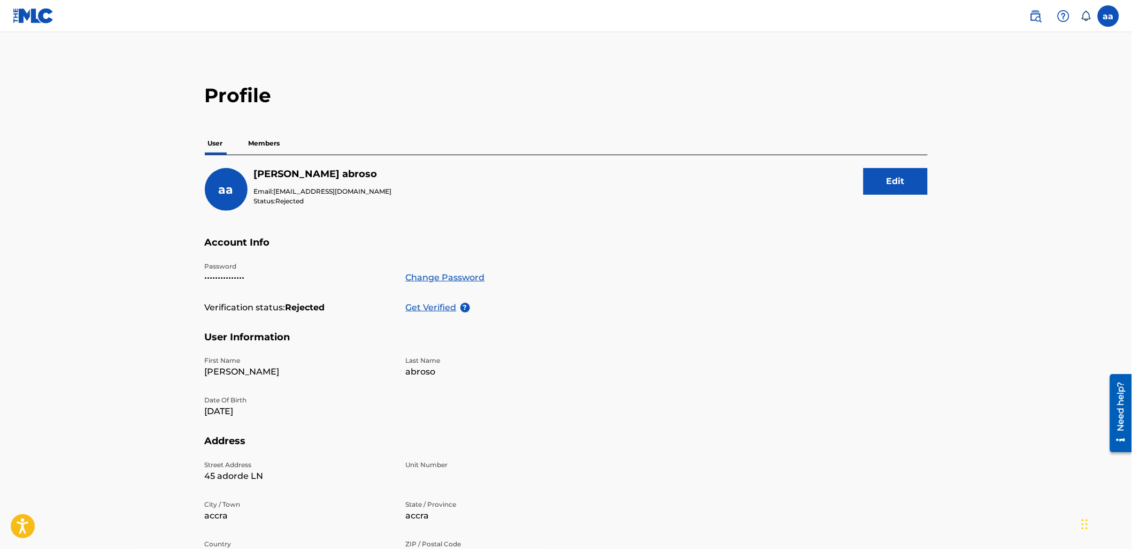
click at [266, 143] on p "Members" at bounding box center [265, 143] width 38 height 22
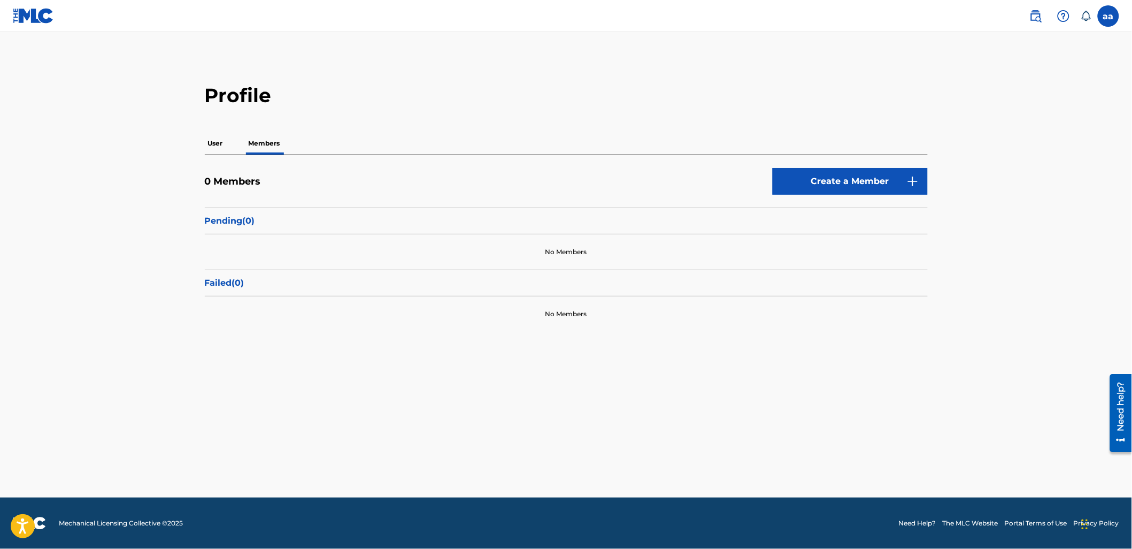
click at [793, 184] on button "Create a Member" at bounding box center [850, 181] width 155 height 27
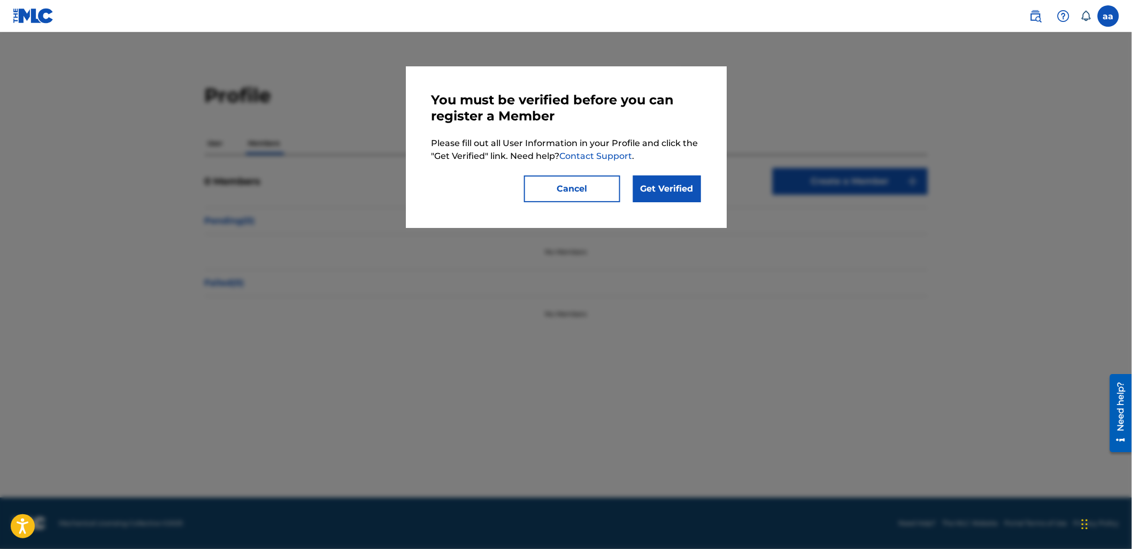
click at [672, 188] on link "Get Verified" at bounding box center [667, 188] width 68 height 27
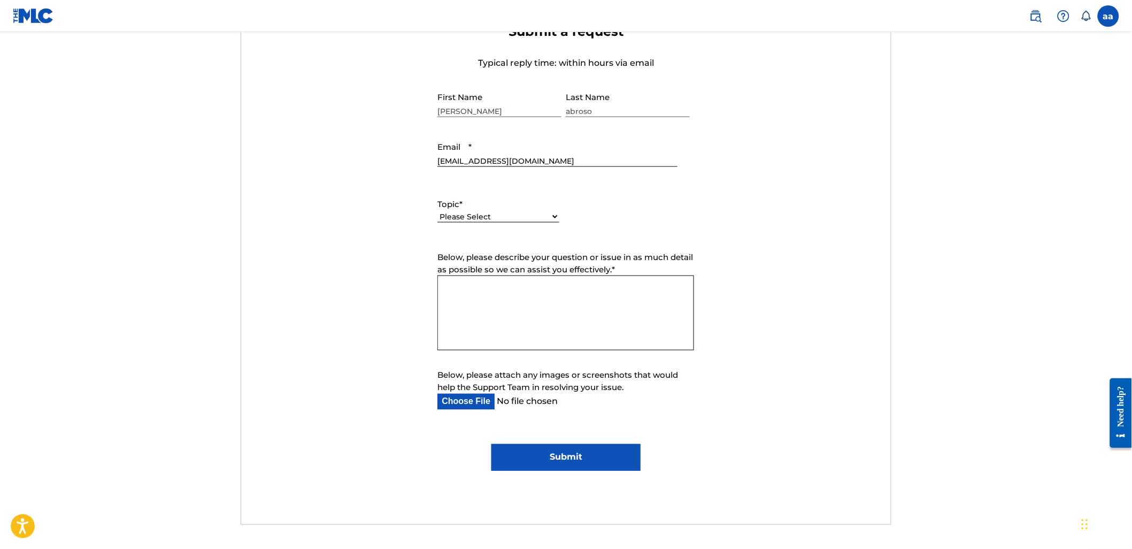
scroll to position [436, 0]
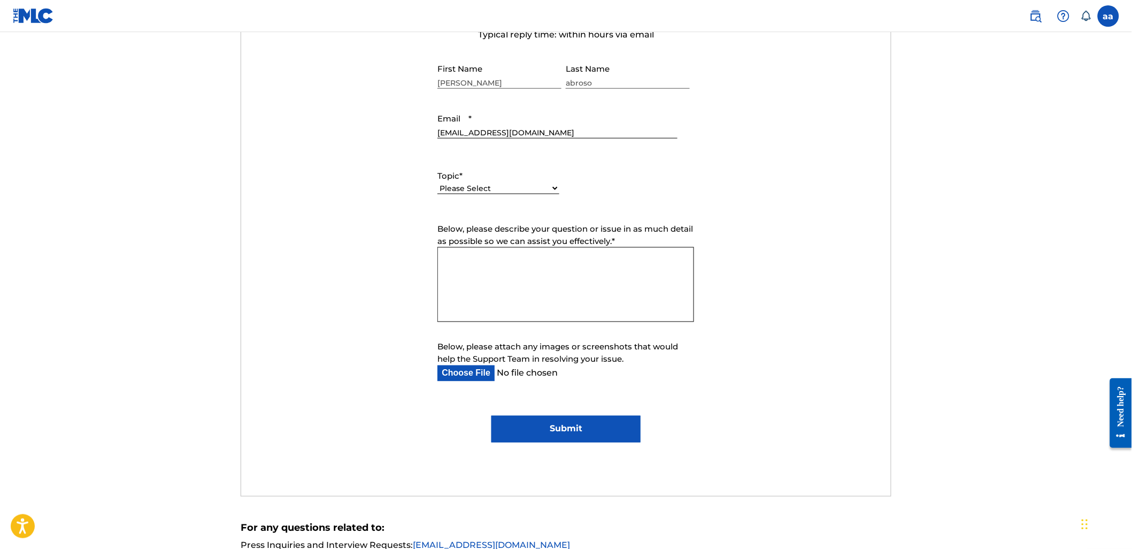
click at [631, 264] on textarea "Below, please describe your question or issue in as much detail as possible so …" at bounding box center [566, 284] width 257 height 75
click at [626, 263] on textarea "Below, please describe your question or issue in as much detail as possible so …" at bounding box center [566, 284] width 257 height 75
click at [532, 263] on textarea "its asking" at bounding box center [566, 284] width 257 height 75
type textarea "i"
type textarea "it says i have to be verified before i can register as a menber and my verifica…"
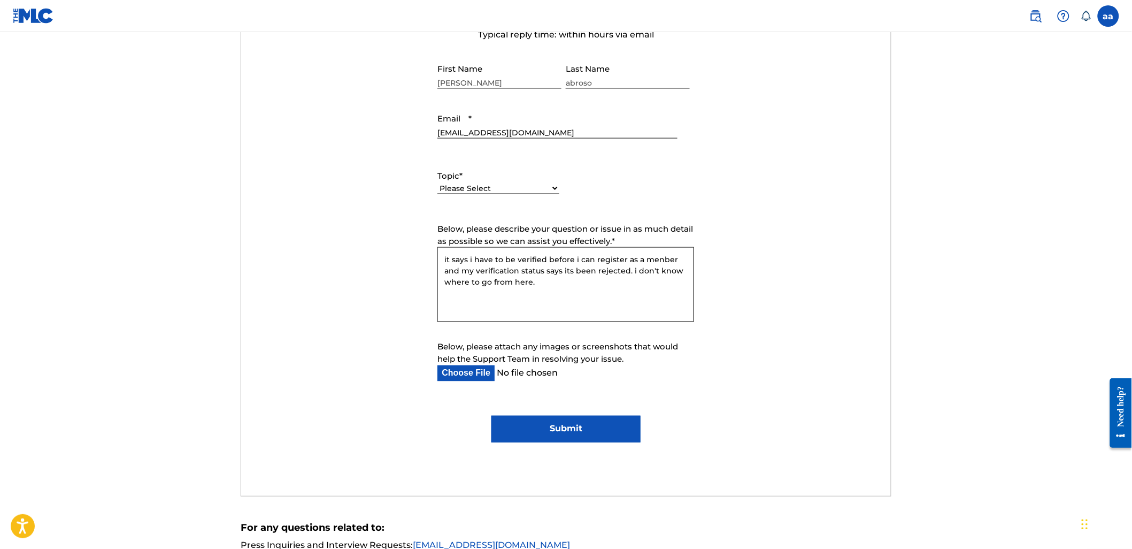
click at [492, 416] on input "Submit" at bounding box center [566, 429] width 149 height 27
click at [569, 423] on form "Submit a request Typical reply time: within hours via email First Name alex Las…" at bounding box center [566, 218] width 650 height 447
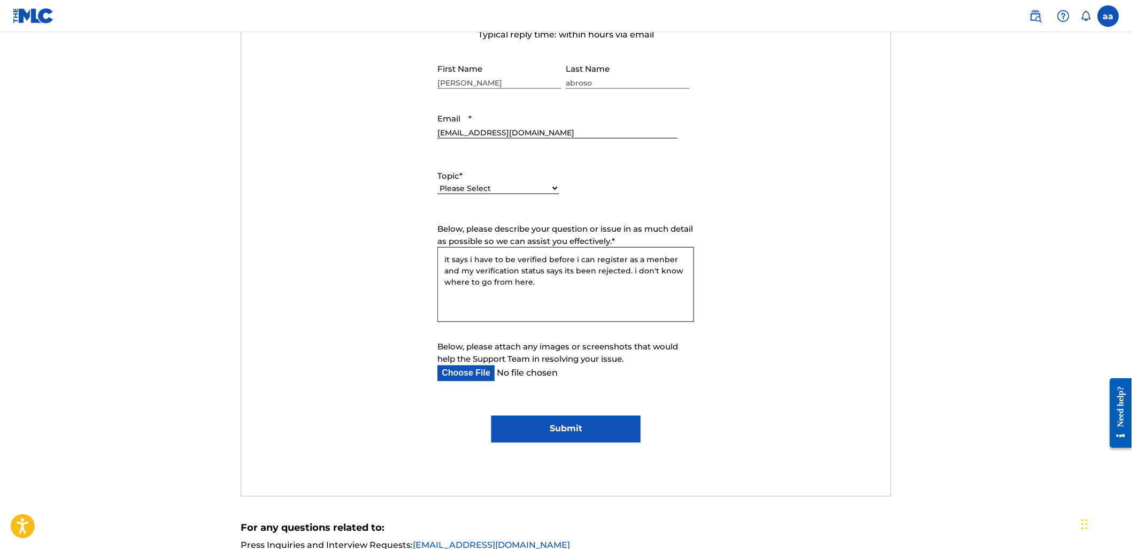
click at [492, 416] on input "Submit" at bounding box center [566, 429] width 149 height 27
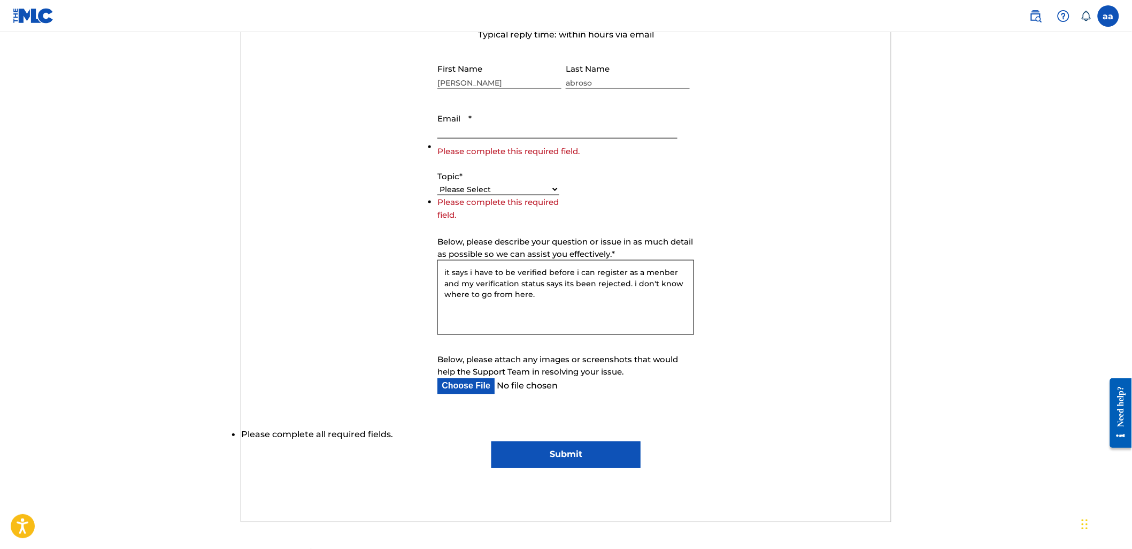
click at [492, 441] on input "Submit" at bounding box center [566, 454] width 149 height 27
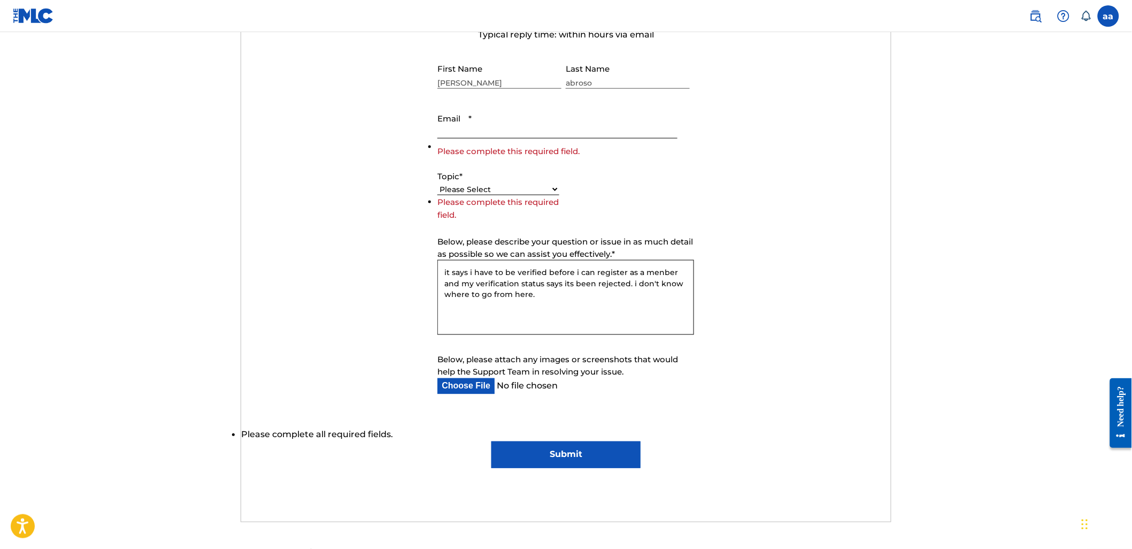
click at [492, 441] on input "Submit" at bounding box center [566, 454] width 149 height 27
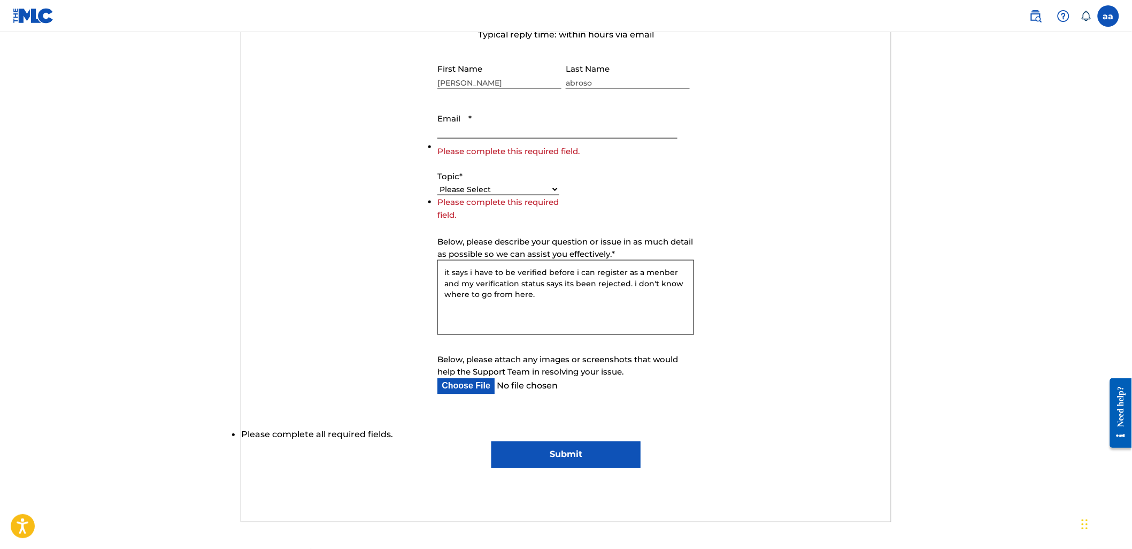
click at [492, 441] on input "Submit" at bounding box center [566, 454] width 149 height 27
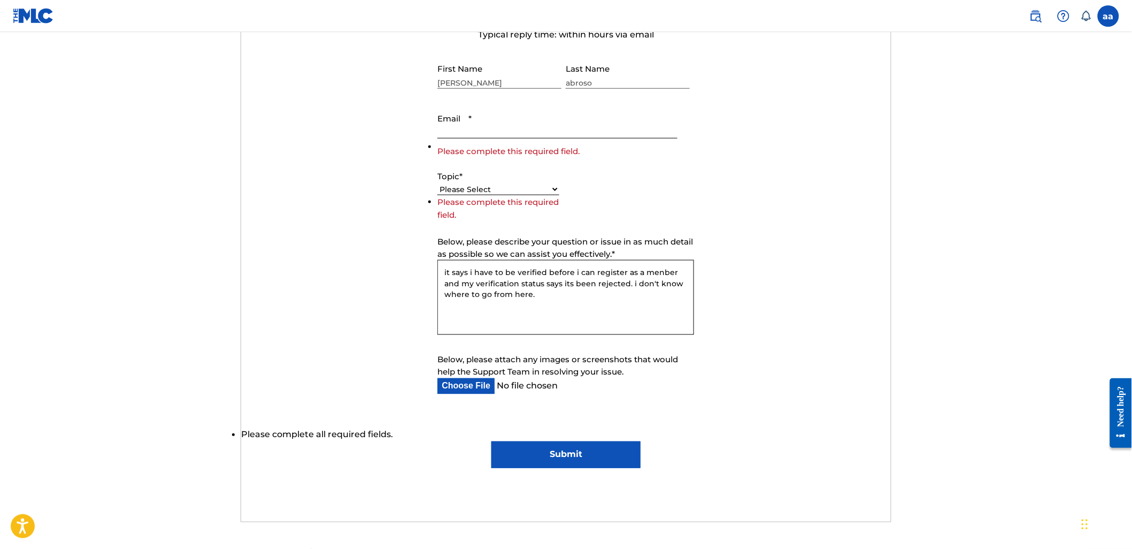
click at [492, 441] on input "Submit" at bounding box center [566, 454] width 149 height 27
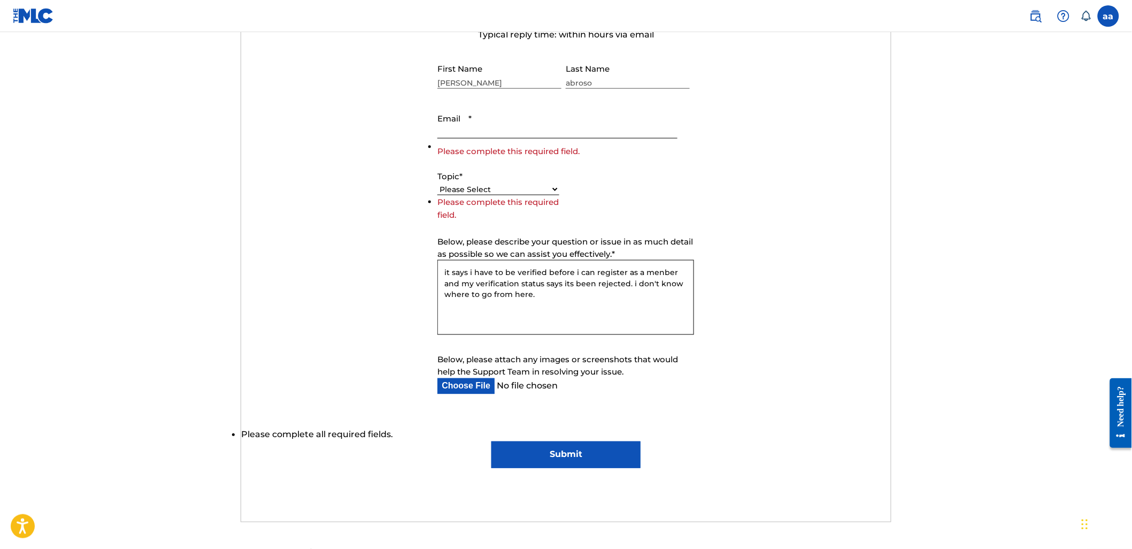
click at [492, 441] on input "Submit" at bounding box center [566, 454] width 149 height 27
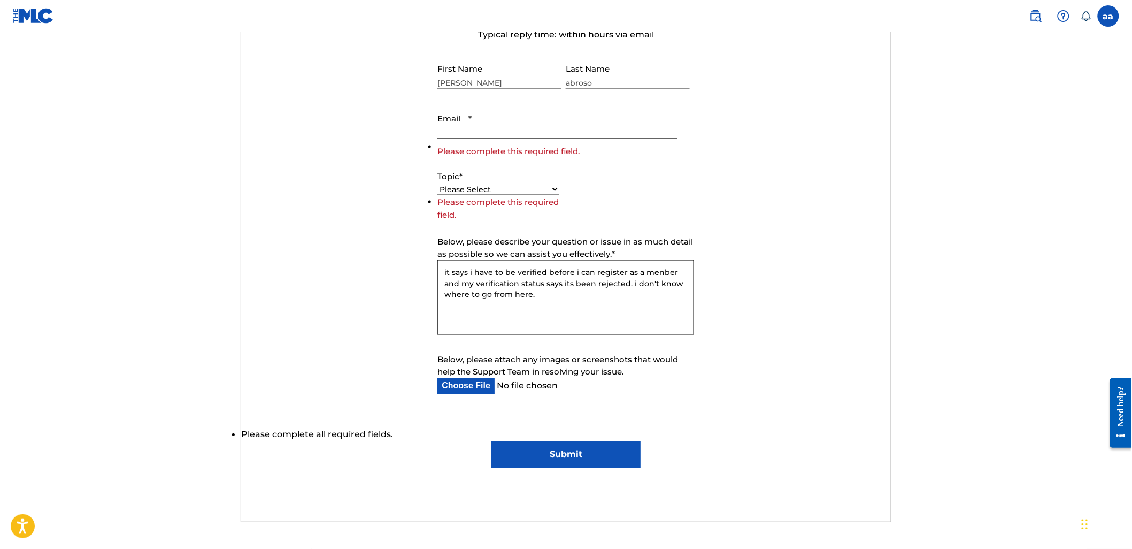
click at [492, 441] on input "Submit" at bounding box center [566, 454] width 149 height 27
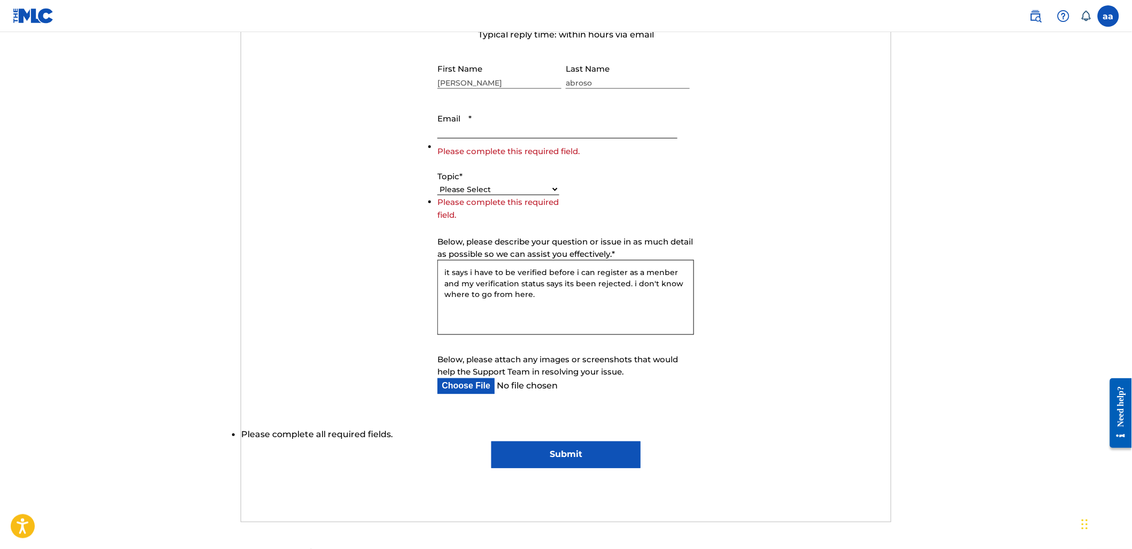
click at [492, 441] on input "Submit" at bounding box center [566, 454] width 149 height 27
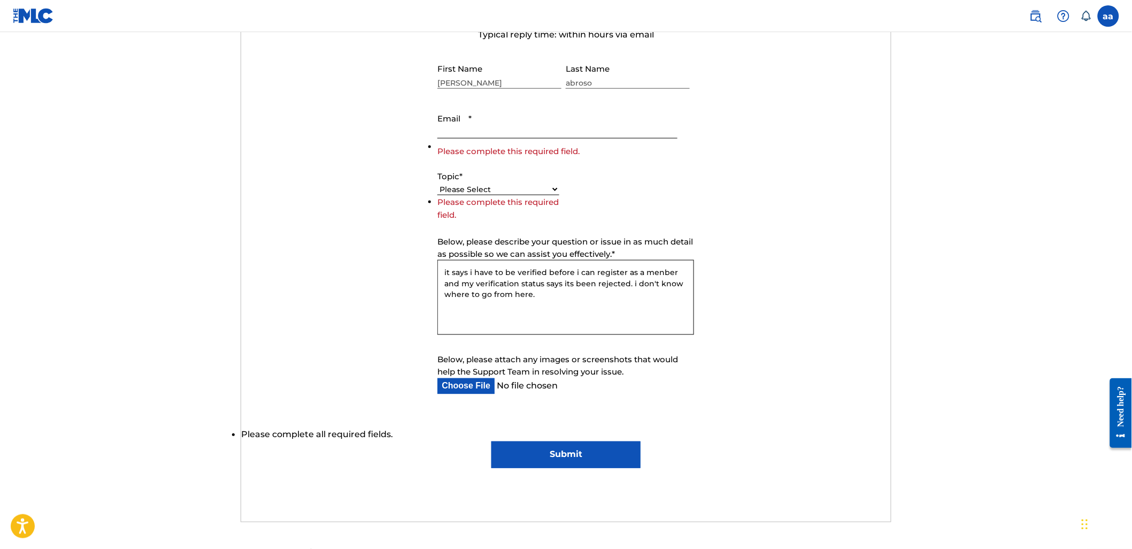
click at [492, 441] on input "Submit" at bounding box center [566, 454] width 149 height 27
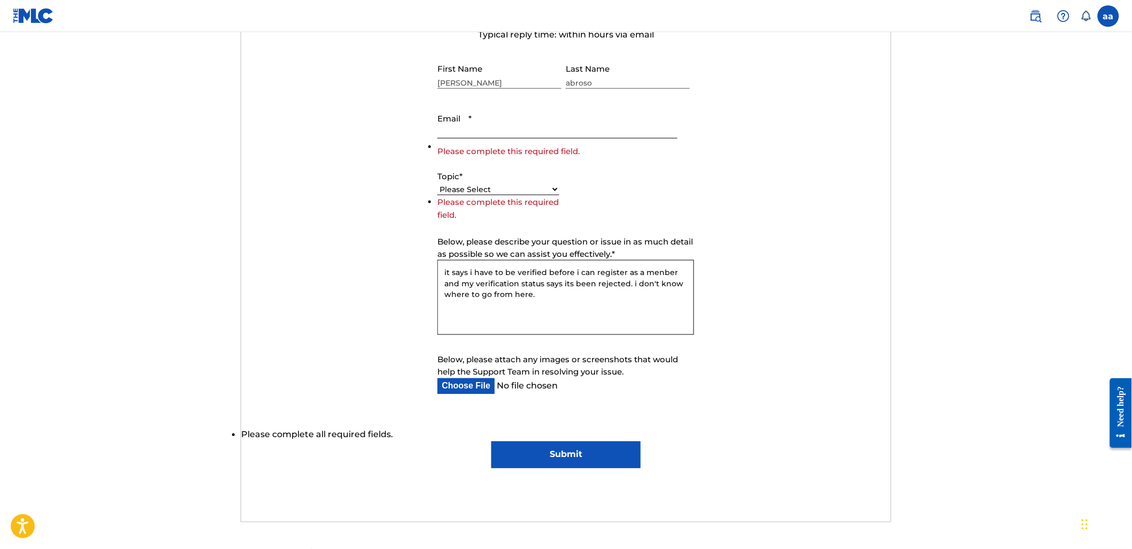
click at [492, 441] on input "Submit" at bounding box center [566, 454] width 149 height 27
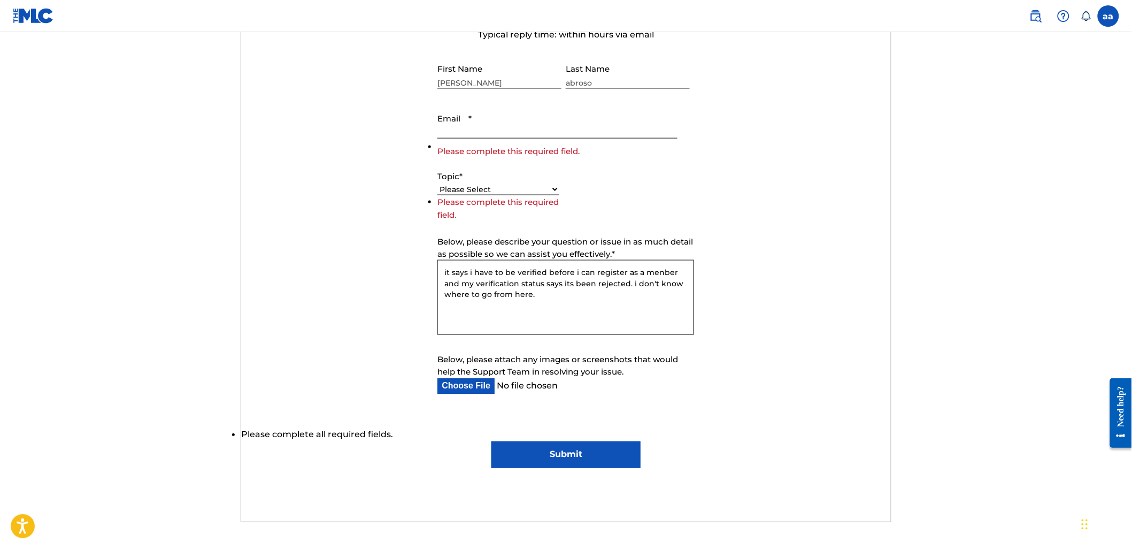
click at [492, 441] on input "Submit" at bounding box center [566, 454] width 149 height 27
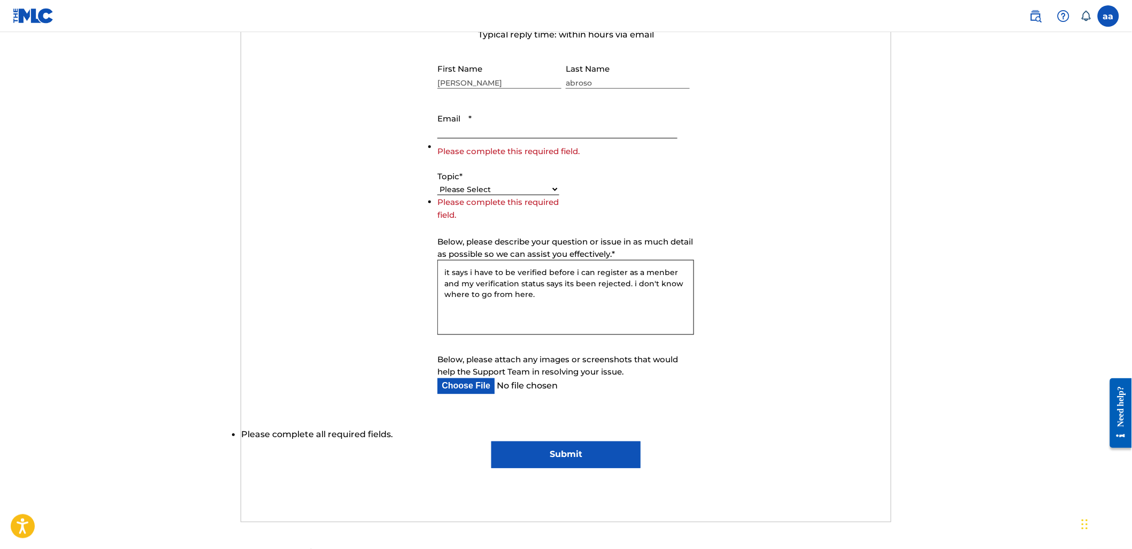
click at [492, 441] on input "Submit" at bounding box center [566, 454] width 149 height 27
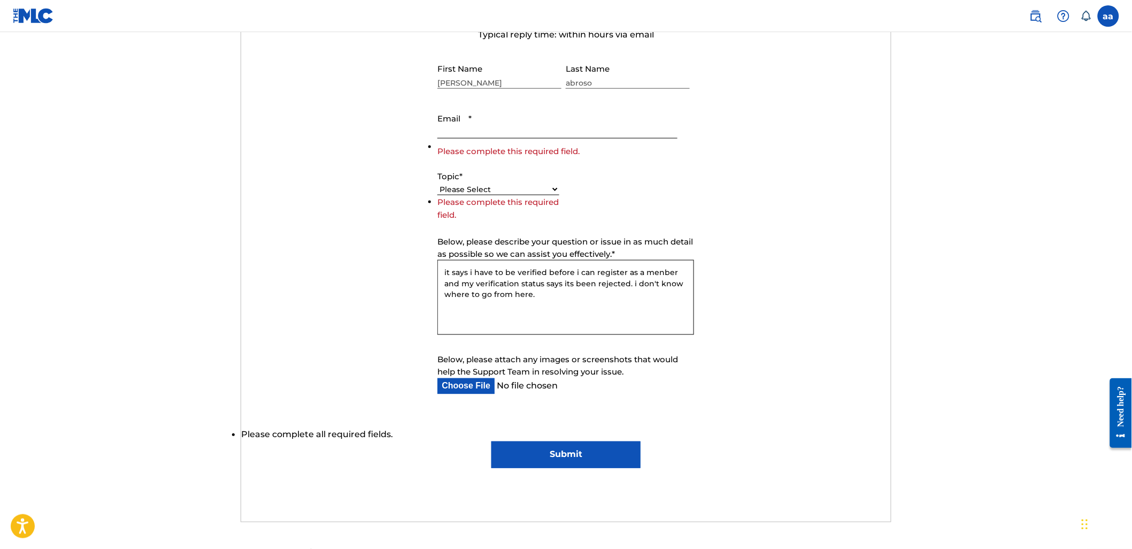
click at [492, 441] on input "Submit" at bounding box center [566, 454] width 149 height 27
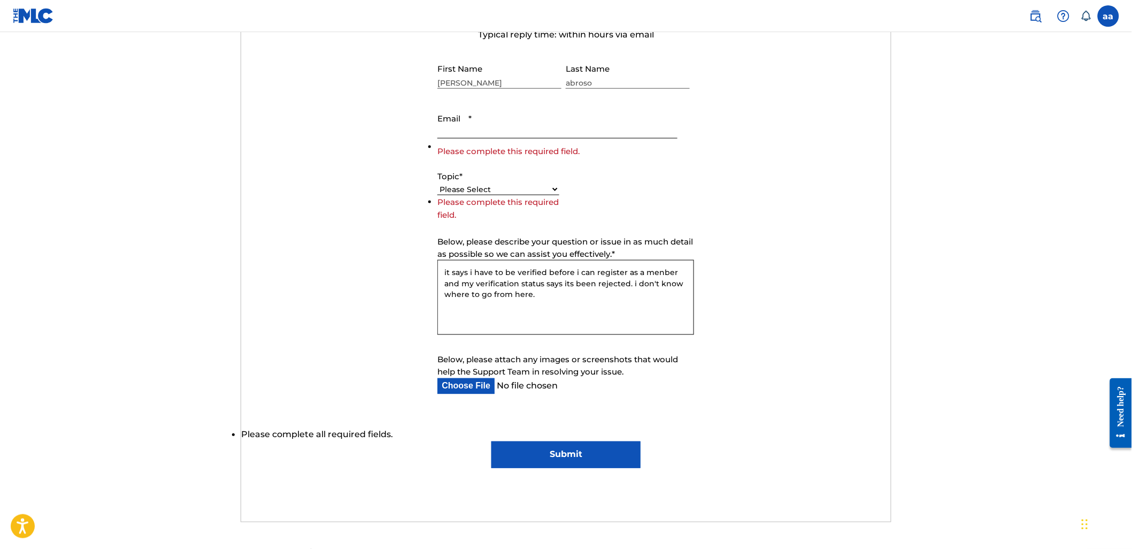
click at [492, 441] on input "Submit" at bounding box center [566, 454] width 149 height 27
click at [438, 184] on select "Please Select I need help with my account I need help with managing my catalog …" at bounding box center [499, 189] width 122 height 11
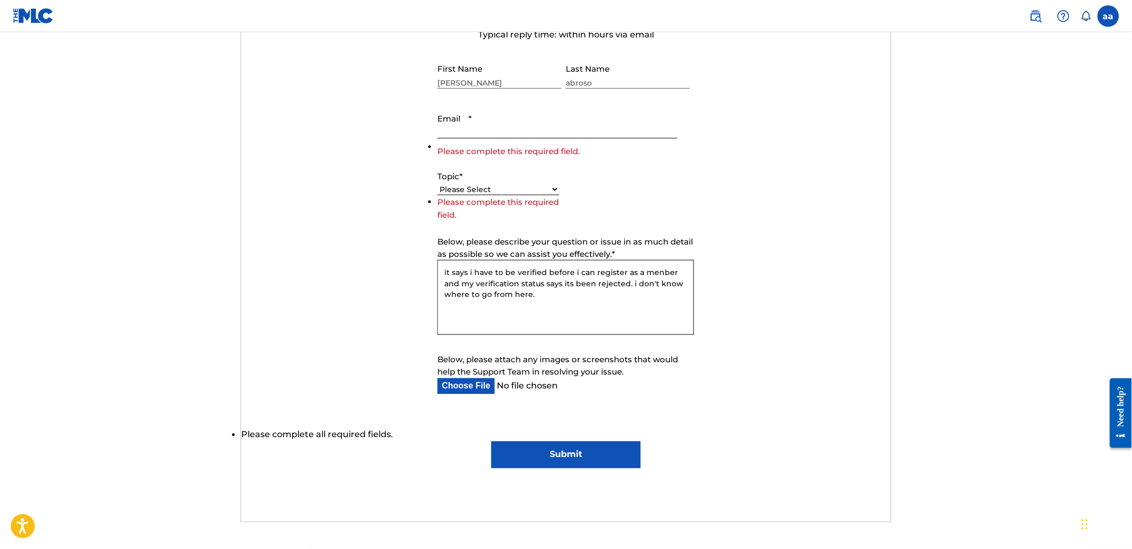
click at [438, 184] on select "Please Select I need help with my account I need help with managing my catalog …" at bounding box center [499, 189] width 122 height 11
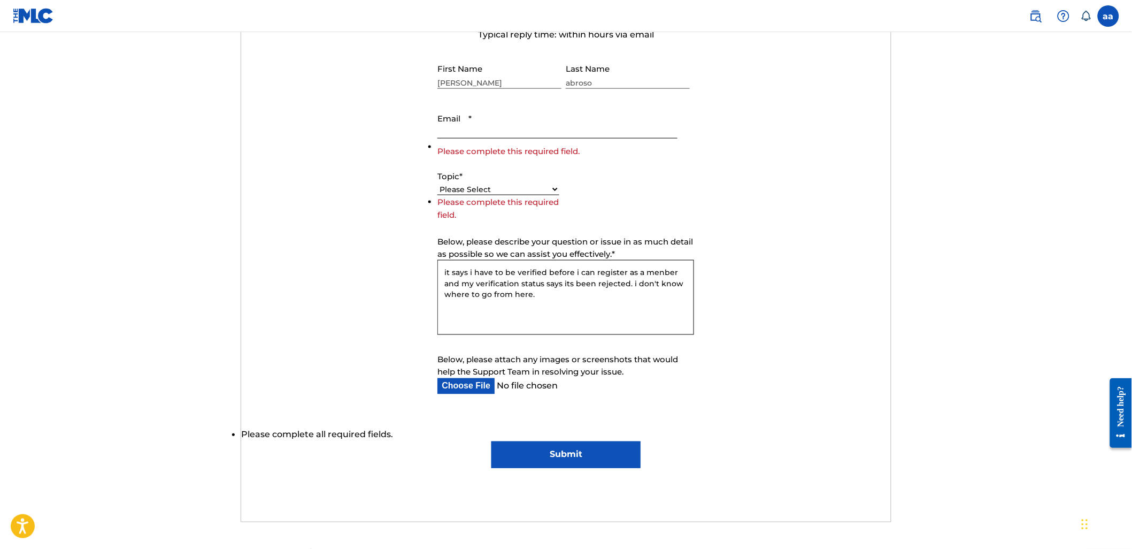
click at [438, 184] on select "Please Select I need help with my account I need help with managing my catalog …" at bounding box center [499, 189] width 122 height 11
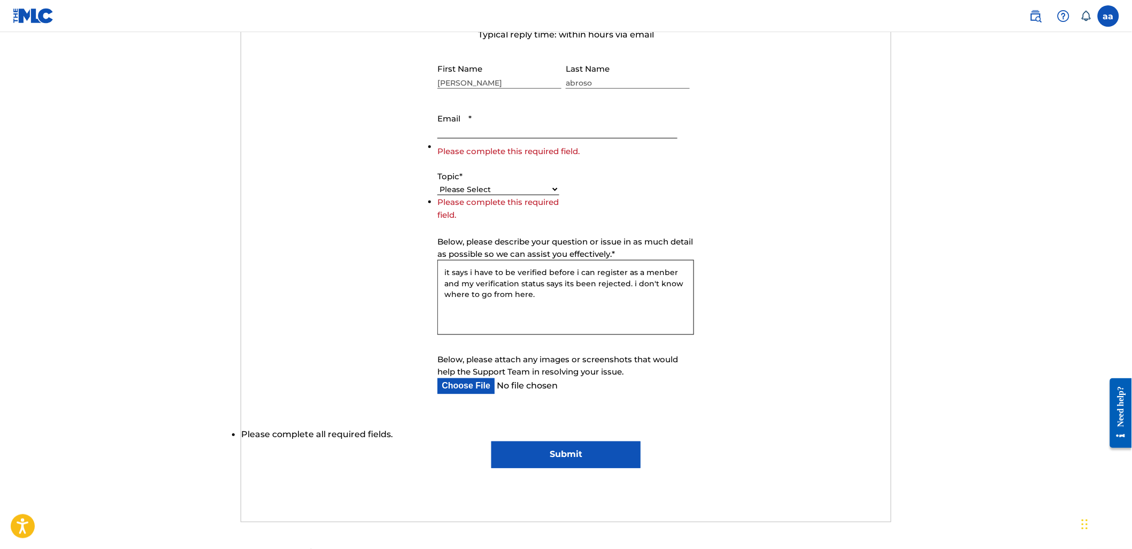
click at [438, 184] on select "Please Select I need help with my account I need help with managing my catalog …" at bounding box center [499, 189] width 122 height 11
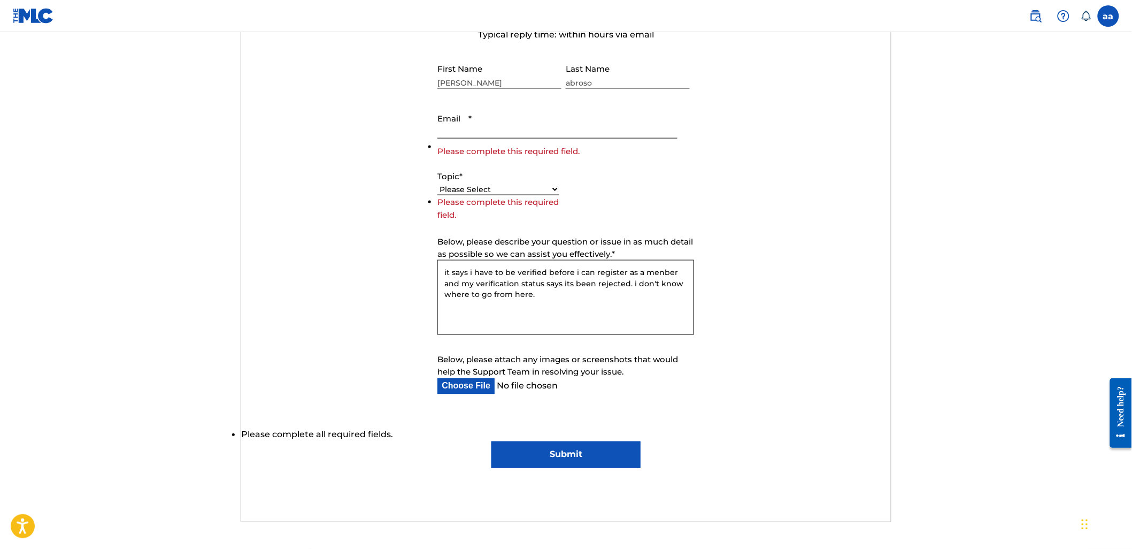
click at [438, 184] on select "Please Select I need help with my account I need help with managing my catalog …" at bounding box center [499, 189] width 122 height 11
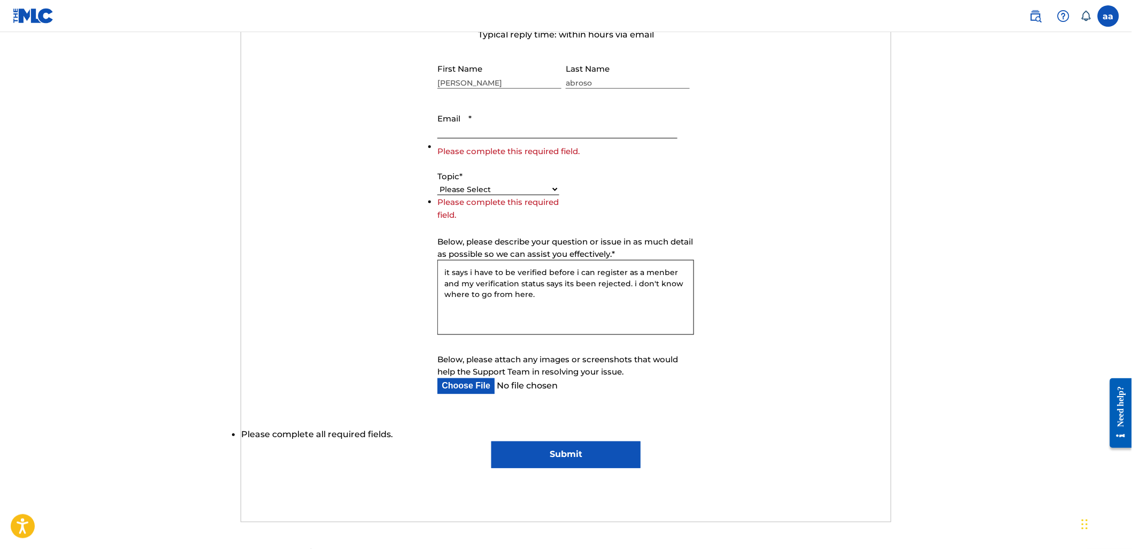
click at [438, 184] on select "Please Select I need help with my account I need help with managing my catalog …" at bounding box center [499, 189] width 122 height 11
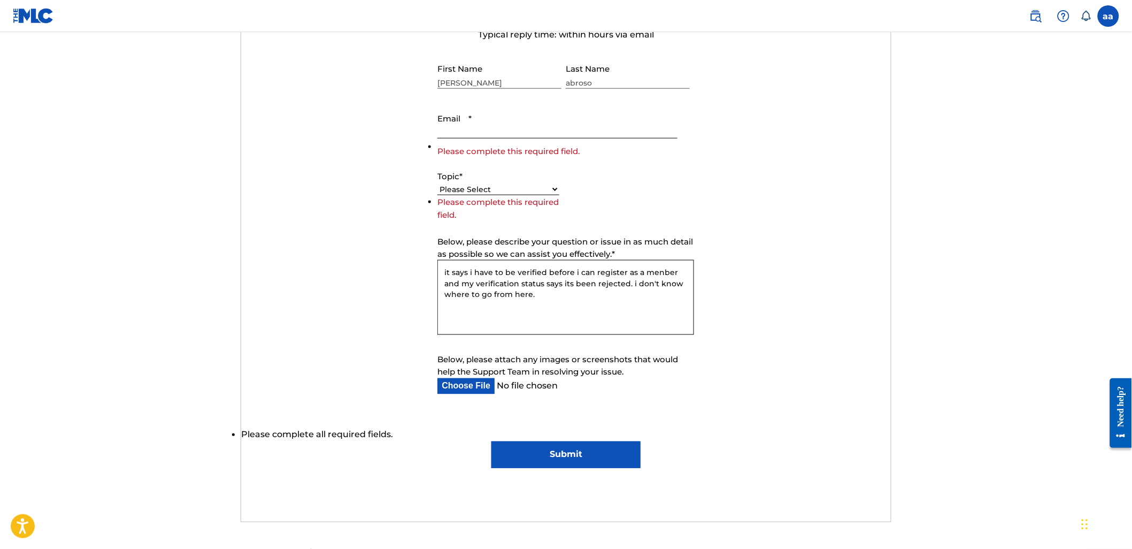
click at [438, 184] on select "Please Select I need help with my account I need help with managing my catalog …" at bounding box center [499, 189] width 122 height 11
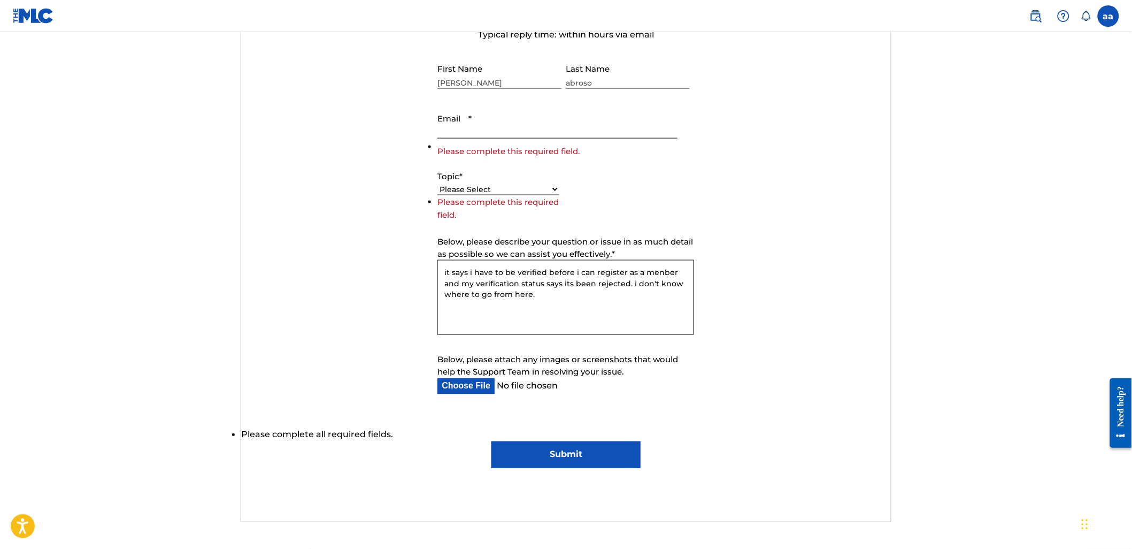
select select "I need help with my account"
click at [438, 195] on select "Please Select I need help with my account I need help with managing my catalog …" at bounding box center [499, 189] width 122 height 11
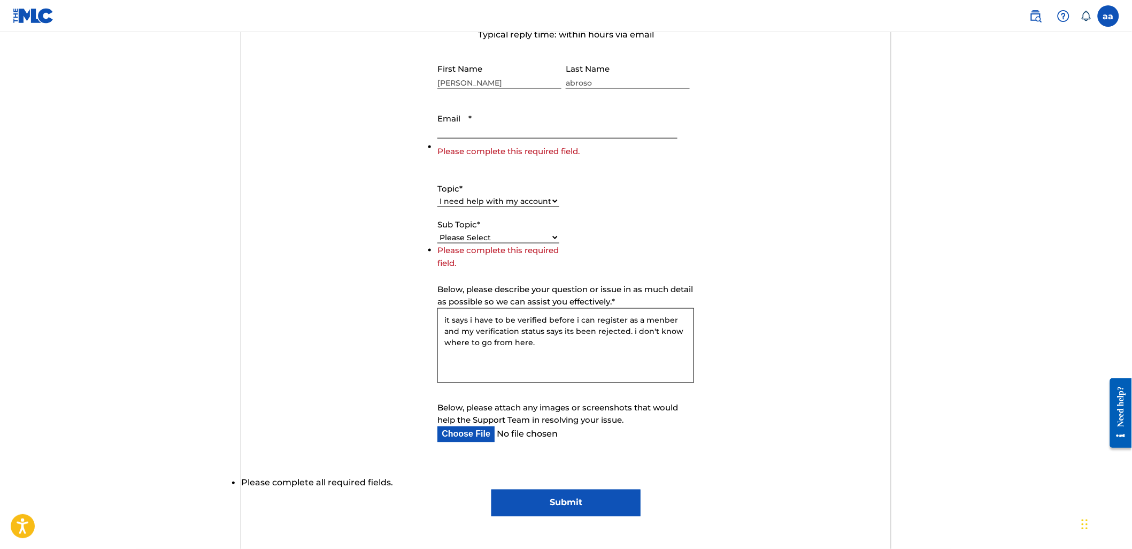
click at [537, 231] on div "Please Select I need help with my user account I can't log in to my user accoun…" at bounding box center [499, 237] width 122 height 13
click at [555, 237] on select "Please Select I need help with my user account I can't log in to my user accoun…" at bounding box center [499, 237] width 122 height 11
select select "I was not verified as a user"
click at [438, 243] on select "Please Select I need help with my user account I can't log in to my user accoun…" at bounding box center [499, 237] width 122 height 11
click at [546, 128] on input "Email *" at bounding box center [558, 123] width 240 height 30
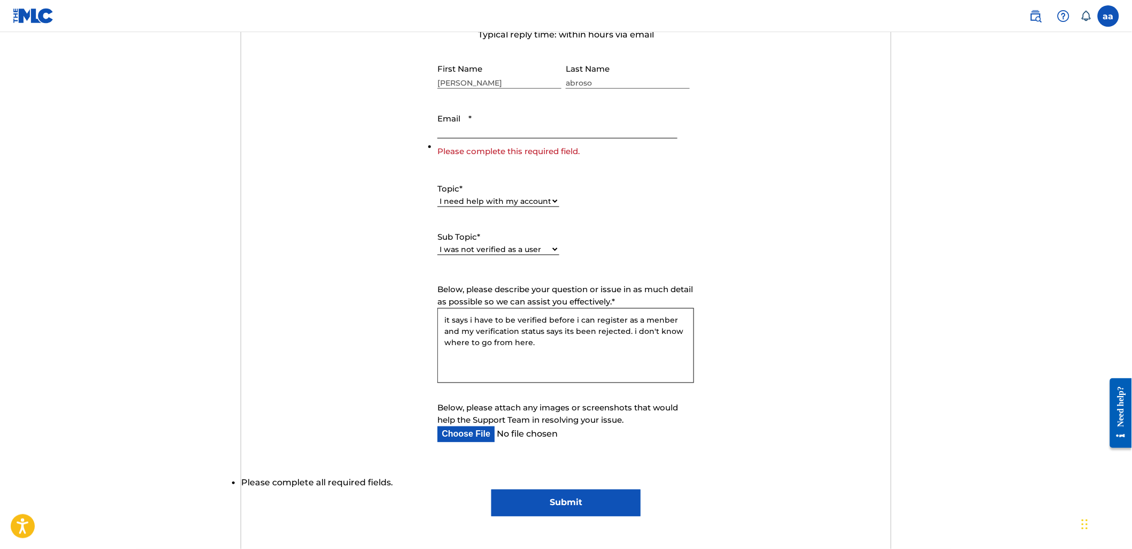
type input "[EMAIL_ADDRESS][DOMAIN_NAME]"
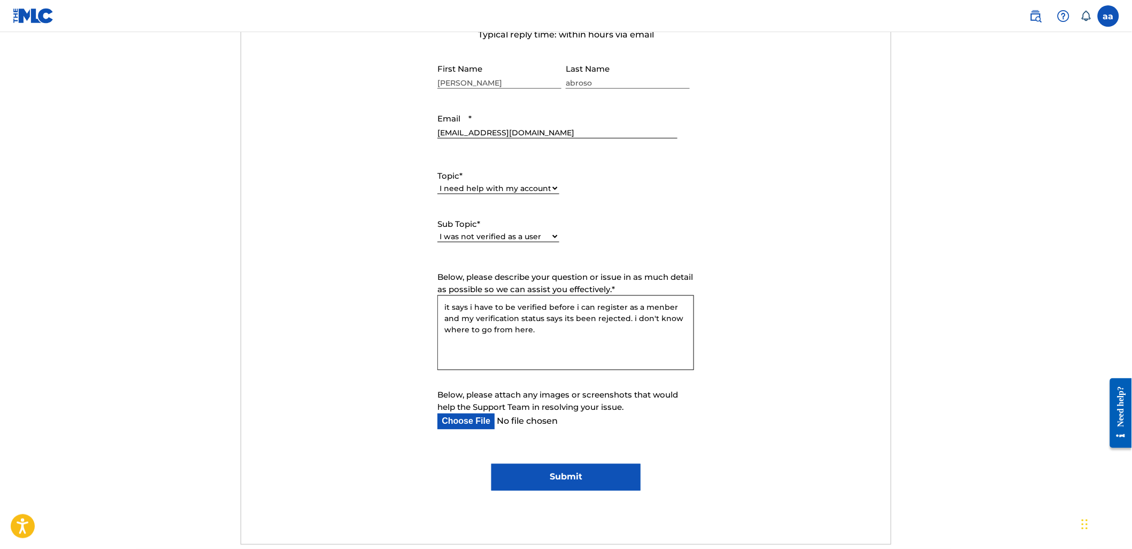
scroll to position [0, 0]
click at [547, 335] on textarea "it says i have to be verified before I can register as a member and my verifica…" at bounding box center [566, 332] width 257 height 75
click at [546, 334] on textarea "it says I have to be verified before I can register as a member and my verifica…" at bounding box center [566, 332] width 257 height 75
type textarea "it says I have to be verified before I can register as a member and my verifica…"
click at [553, 474] on input "Submit" at bounding box center [566, 477] width 149 height 27
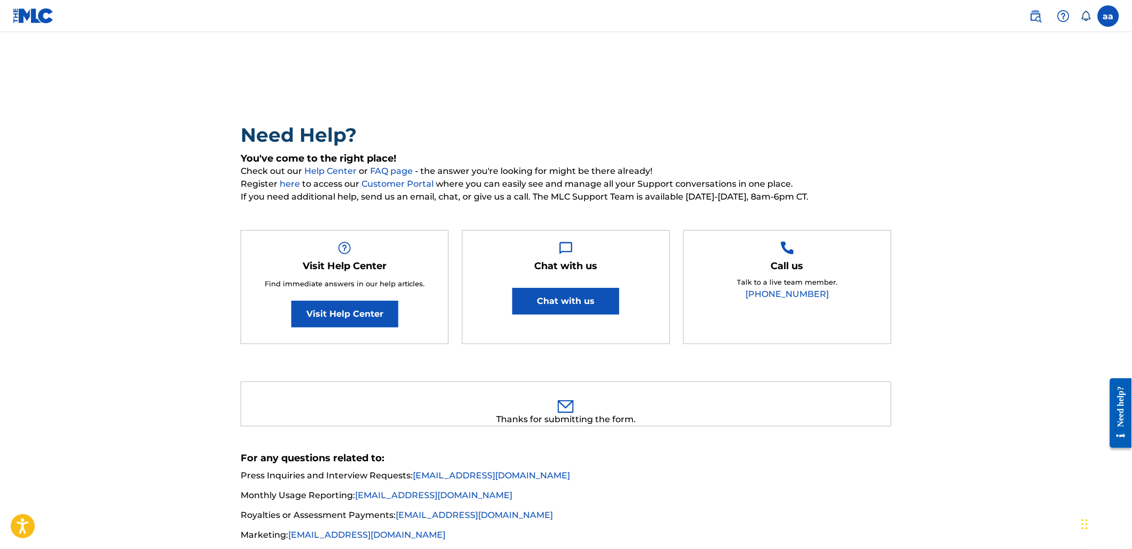
drag, startPoint x: 1129, startPoint y: 261, endPoint x: 703, endPoint y: 60, distance: 470.2
click at [703, 60] on div "Need Help? You've come to the right place! Check out our Help Center or FAQ pag…" at bounding box center [566, 320] width 749 height 523
click at [717, 66] on div "Need Help? You've come to the right place! Check out our Help Center or FAQ pag…" at bounding box center [566, 320] width 749 height 523
drag, startPoint x: 765, startPoint y: 28, endPoint x: 759, endPoint y: 59, distance: 31.8
click at [759, 59] on main "Need Help? You've come to the right place! Check out our Help Center or FAQ pag…" at bounding box center [566, 319] width 1132 height 575
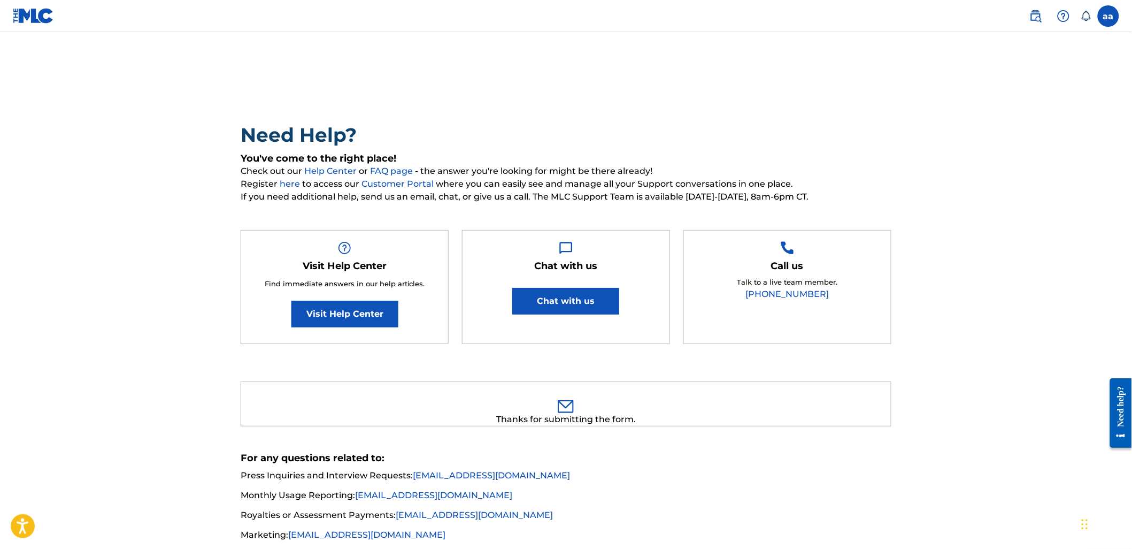
click at [757, 56] on main "Need Help? You've come to the right place! Check out our Help Center or FAQ pag…" at bounding box center [566, 319] width 1132 height 575
drag, startPoint x: 757, startPoint y: 56, endPoint x: 746, endPoint y: 53, distance: 12.0
click at [749, 55] on main "Need Help? You've come to the right place! Check out our Help Center or FAQ pag…" at bounding box center [566, 319] width 1132 height 575
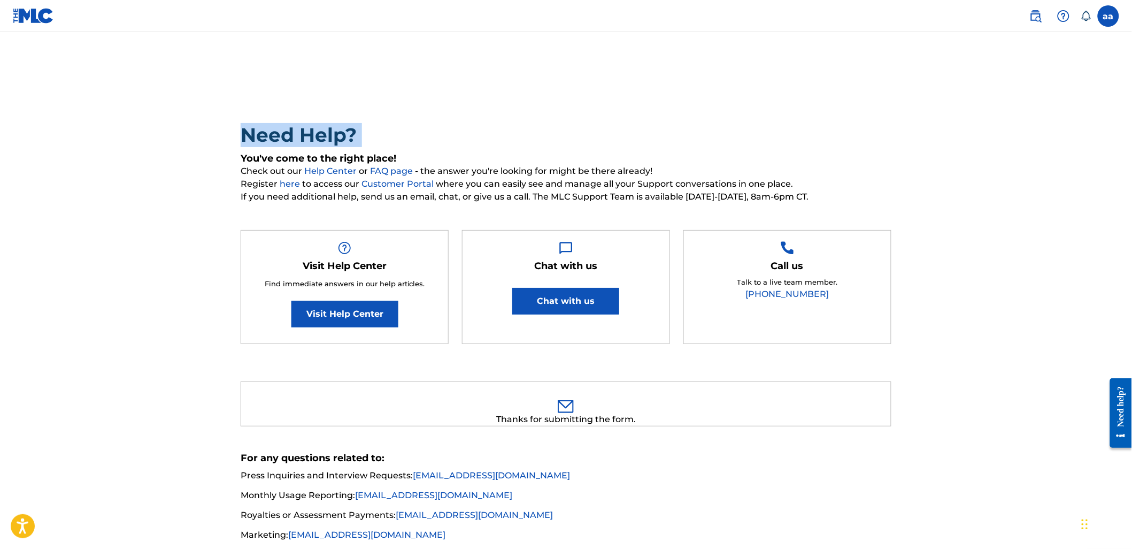
click at [760, 62] on div "Need Help? You've come to the right place! Check out our Help Center or FAQ pag…" at bounding box center [566, 320] width 749 height 523
click at [761, 60] on div "Need Help? You've come to the right place! Check out our Help Center or FAQ pag…" at bounding box center [566, 320] width 749 height 523
click at [761, 59] on div "Need Help? You've come to the right place! Check out our Help Center or FAQ pag…" at bounding box center [566, 320] width 749 height 523
